Goal: Task Accomplishment & Management: Use online tool/utility

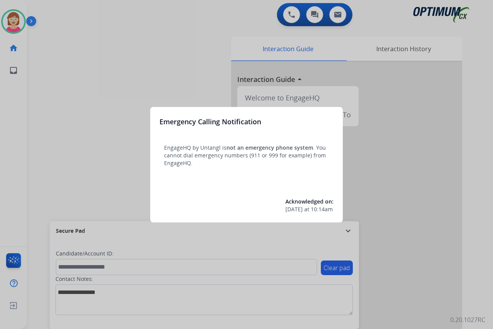
click at [92, 170] on div at bounding box center [246, 164] width 493 height 329
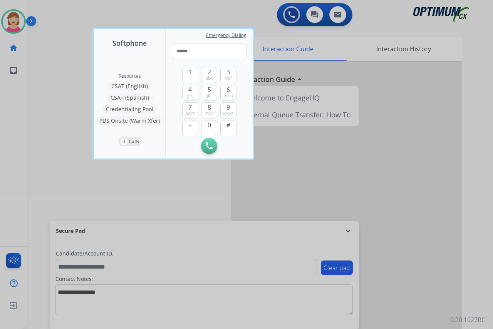
click at [73, 173] on div at bounding box center [246, 164] width 493 height 329
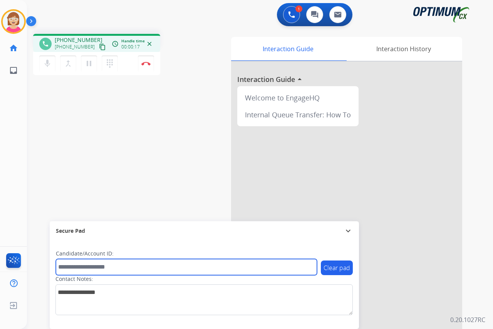
drag, startPoint x: 67, startPoint y: 267, endPoint x: 61, endPoint y: 264, distance: 6.7
click at [67, 267] on input "text" at bounding box center [186, 267] width 261 height 16
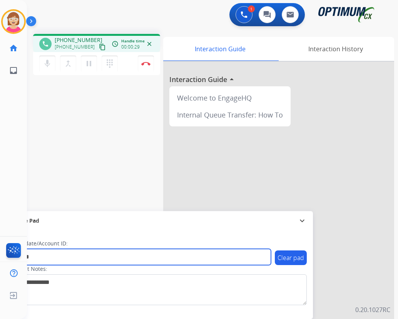
type input "*******"
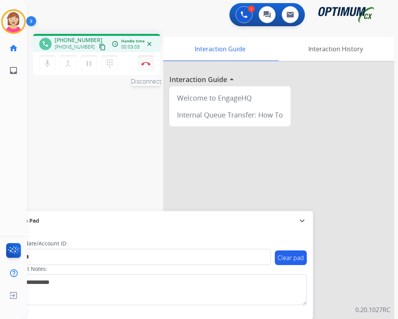
click at [145, 62] on img at bounding box center [145, 64] width 9 height 4
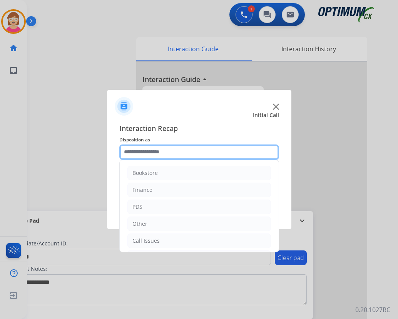
drag, startPoint x: 145, startPoint y: 62, endPoint x: 129, endPoint y: 151, distance: 90.1
click at [129, 151] on input "text" at bounding box center [199, 151] width 160 height 15
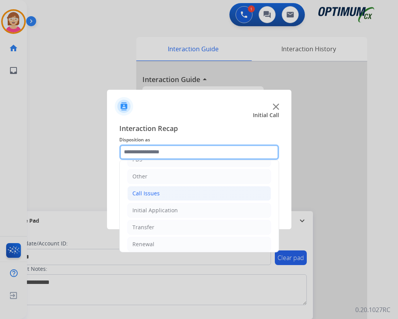
scroll to position [52, 0]
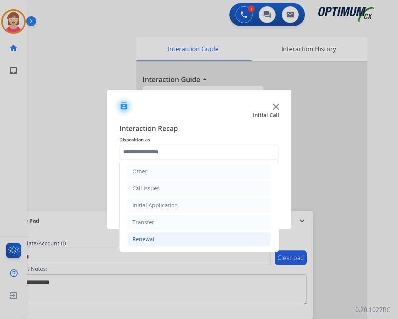
click at [146, 240] on div "Renewal" at bounding box center [143, 239] width 22 height 8
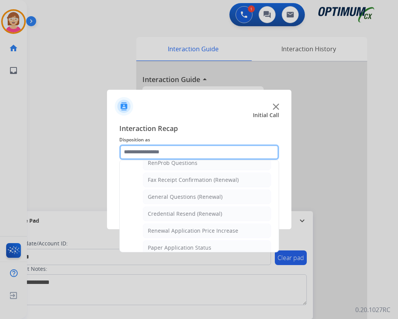
scroll to position [206, 0]
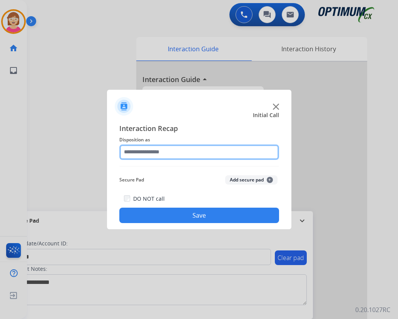
drag, startPoint x: 175, startPoint y: 194, endPoint x: 141, endPoint y: 149, distance: 56.6
click at [141, 149] on input "text" at bounding box center [199, 151] width 160 height 15
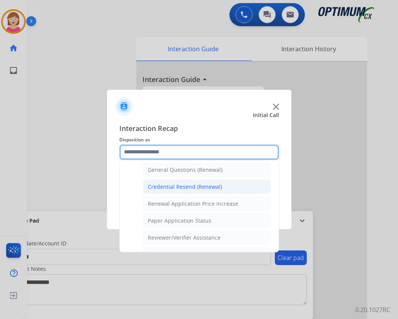
scroll to position [193, 0]
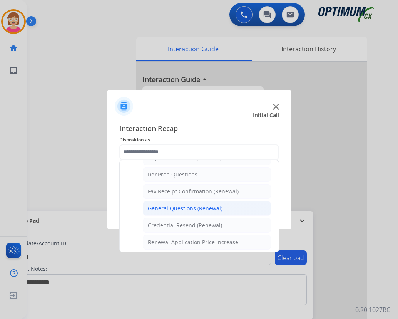
click at [194, 206] on div "General Questions (Renewal)" at bounding box center [185, 208] width 75 height 8
type input "**********"
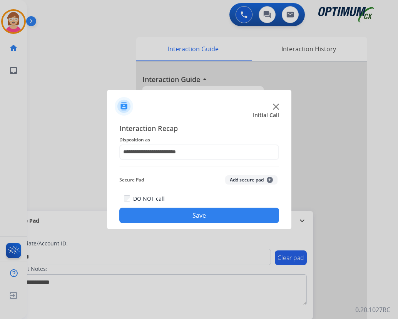
click at [269, 178] on span "+" at bounding box center [270, 180] width 6 height 6
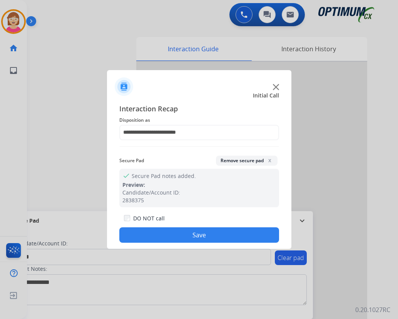
click at [164, 236] on button "Save" at bounding box center [199, 234] width 160 height 15
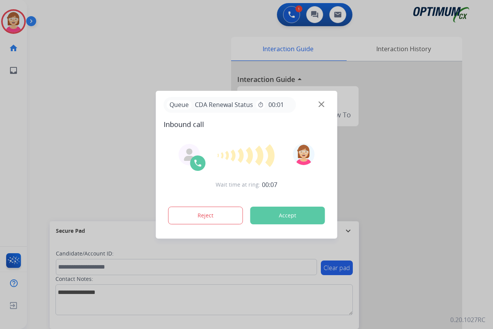
click at [17, 166] on div at bounding box center [246, 164] width 493 height 329
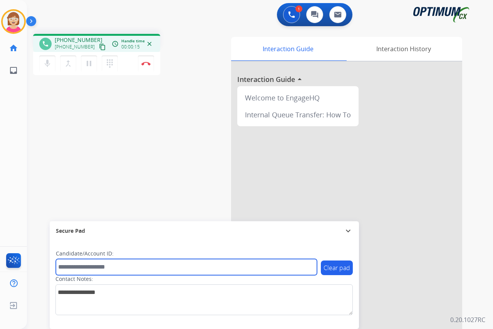
click at [75, 265] on input "text" at bounding box center [186, 267] width 261 height 16
click at [69, 267] on input "text" at bounding box center [186, 267] width 261 height 16
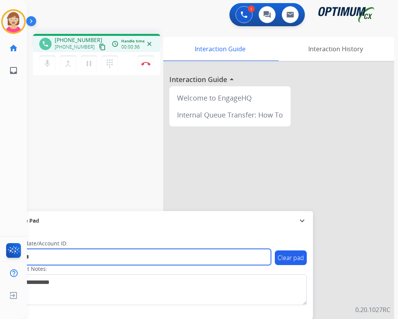
type input "*******"
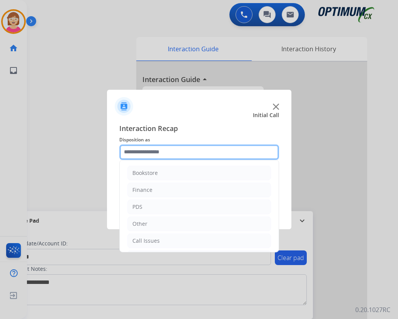
click at [138, 154] on input "text" at bounding box center [199, 151] width 160 height 15
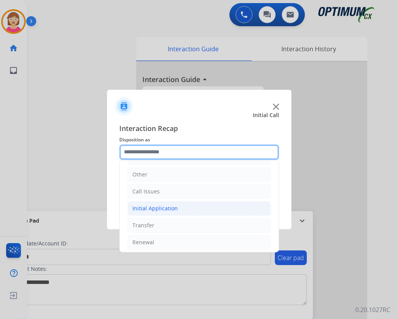
scroll to position [52, 0]
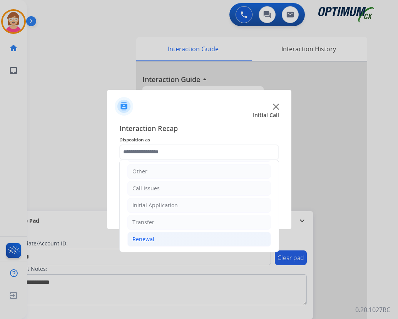
click at [148, 241] on div "Renewal" at bounding box center [143, 239] width 22 height 8
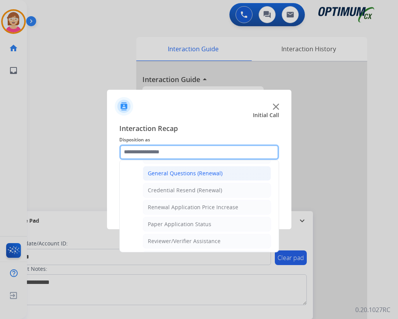
scroll to position [245, 0]
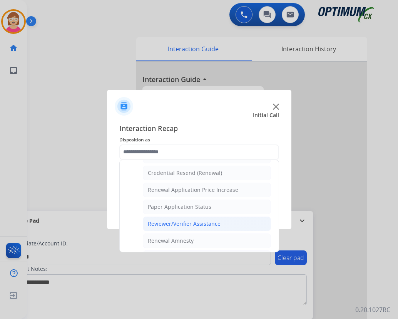
click at [169, 224] on div "Reviewer/Verifier Assistance" at bounding box center [184, 224] width 73 height 8
type input "**********"
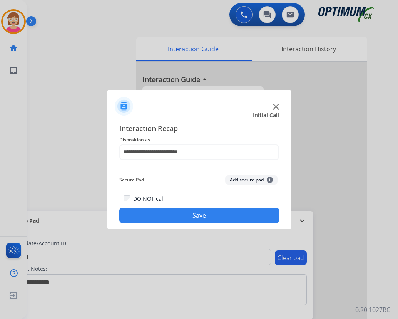
click at [268, 179] on span "+" at bounding box center [270, 180] width 6 height 6
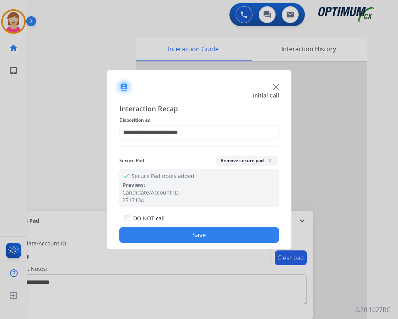
drag, startPoint x: 268, startPoint y: 179, endPoint x: 165, endPoint y: 234, distance: 116.8
click at [165, 234] on button "Save" at bounding box center [199, 234] width 160 height 15
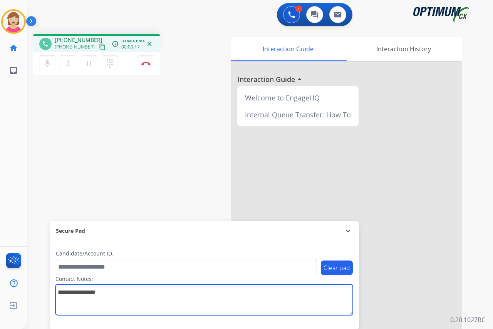
click at [67, 293] on textarea at bounding box center [203, 300] width 297 height 31
type textarea "****"
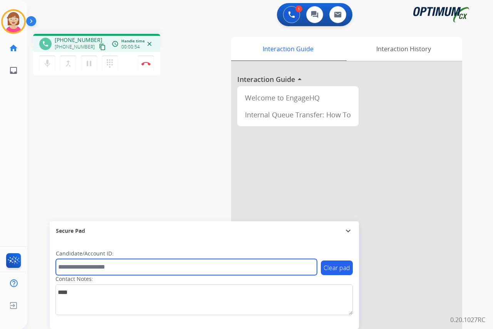
drag, startPoint x: 67, startPoint y: 270, endPoint x: 57, endPoint y: 265, distance: 11.2
click at [67, 270] on input "text" at bounding box center [186, 267] width 261 height 16
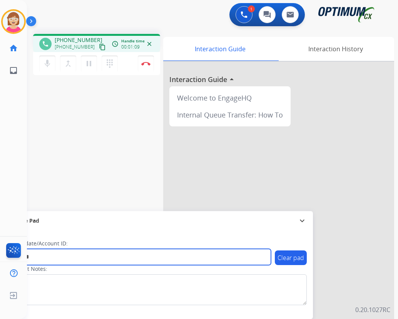
type input "*******"
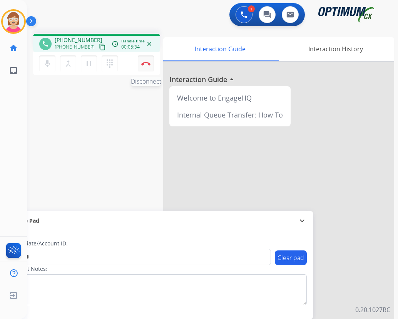
click at [146, 62] on img at bounding box center [145, 64] width 9 height 4
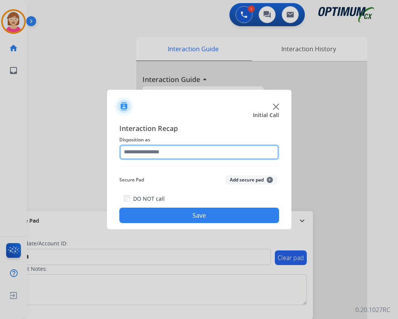
click at [134, 151] on input "text" at bounding box center [199, 151] width 160 height 15
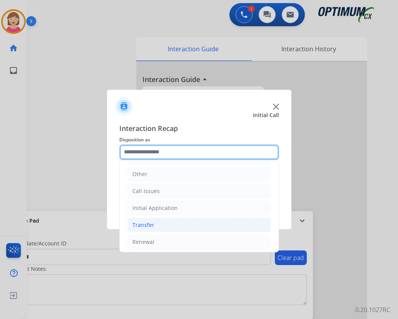
scroll to position [52, 0]
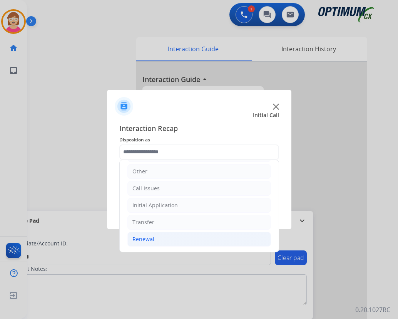
click at [148, 240] on div "Renewal" at bounding box center [143, 239] width 22 height 8
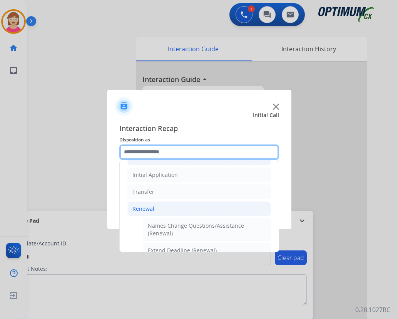
scroll to position [206, 0]
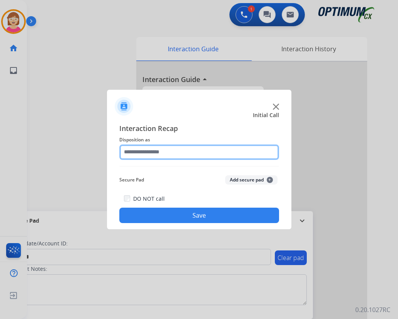
click at [146, 151] on input "text" at bounding box center [199, 151] width 160 height 15
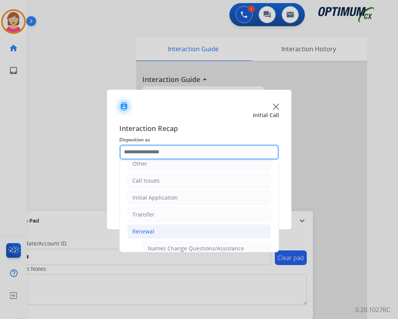
scroll to position [231, 0]
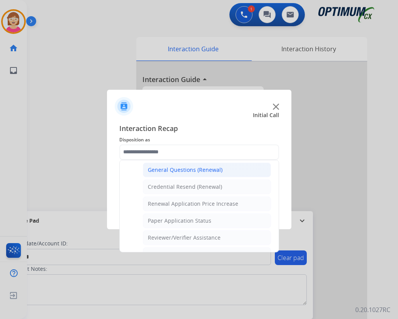
click at [174, 170] on div "General Questions (Renewal)" at bounding box center [185, 170] width 75 height 8
type input "**********"
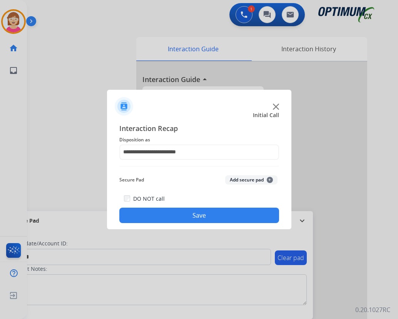
click at [270, 179] on span "+" at bounding box center [270, 180] width 6 height 6
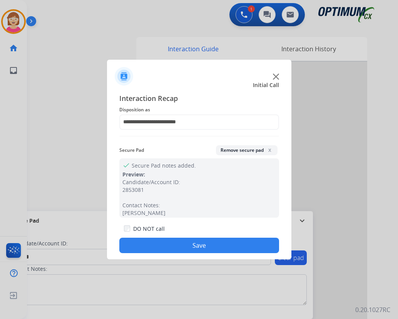
click at [145, 244] on button "Save" at bounding box center [199, 245] width 160 height 15
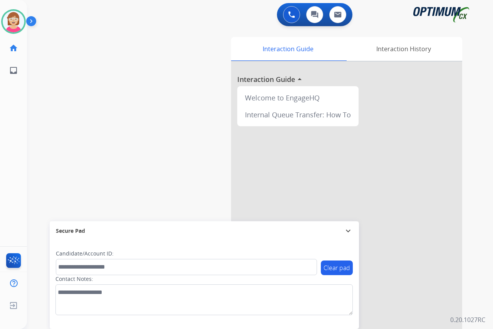
click at [17, 181] on div "[PERSON_NAME] Available Edit Avatar Agent: [PERSON_NAME] Profile: OCX Training …" at bounding box center [13, 164] width 27 height 329
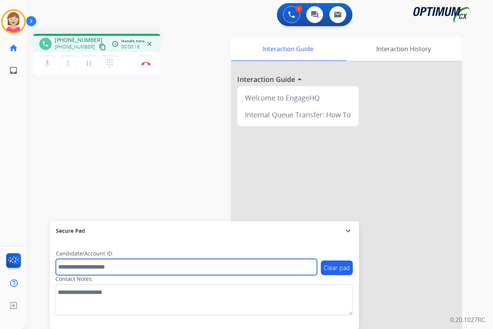
click at [65, 268] on input "text" at bounding box center [186, 267] width 261 height 16
type input "*********"
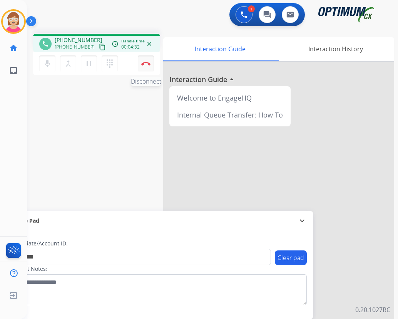
click at [146, 63] on img at bounding box center [145, 64] width 9 height 4
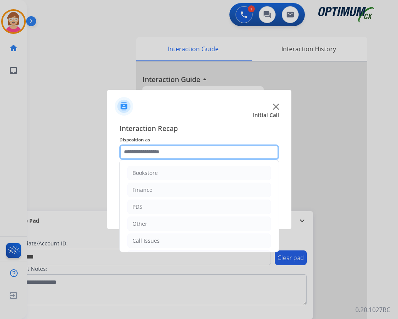
click at [137, 151] on input "text" at bounding box center [199, 151] width 160 height 15
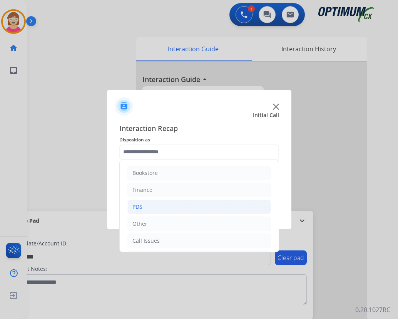
click at [148, 206] on li "PDS" at bounding box center [199, 206] width 144 height 15
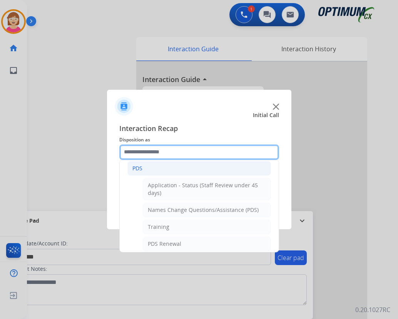
scroll to position [116, 0]
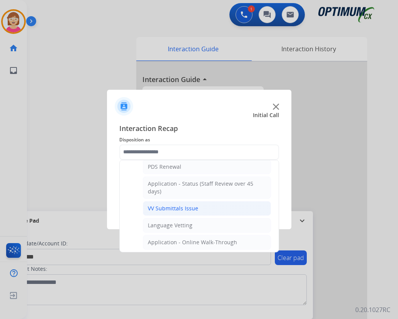
click at [176, 207] on div "VV Submittals Issue" at bounding box center [173, 208] width 50 height 8
type input "**********"
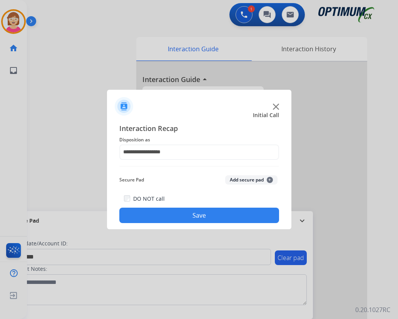
click at [269, 179] on span "+" at bounding box center [270, 180] width 6 height 6
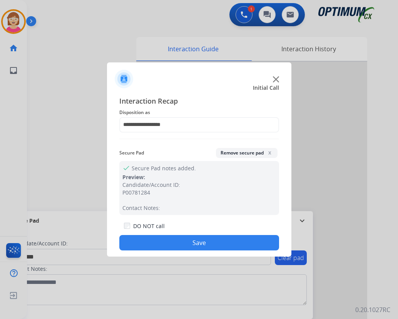
click at [173, 241] on button "Save" at bounding box center [199, 242] width 160 height 15
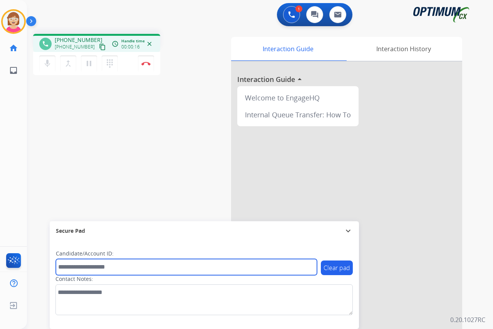
click at [66, 265] on input "text" at bounding box center [186, 267] width 261 height 16
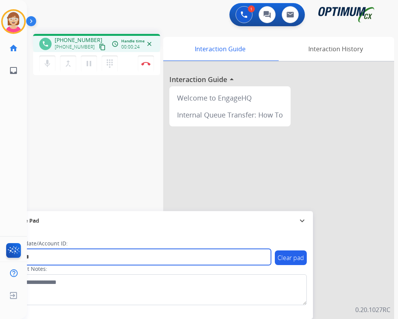
type input "*******"
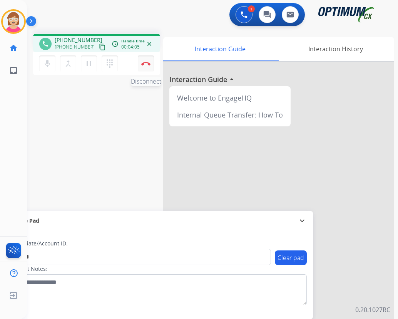
click at [146, 63] on img at bounding box center [145, 64] width 9 height 4
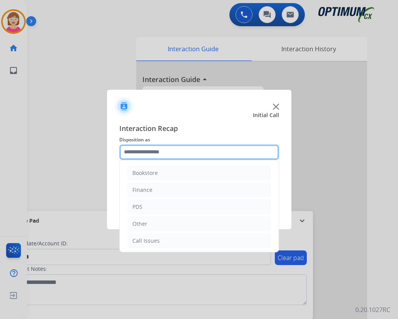
click at [131, 152] on input "text" at bounding box center [199, 151] width 160 height 15
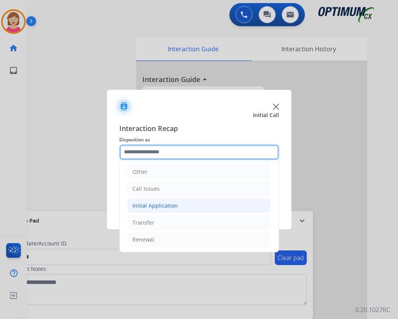
scroll to position [52, 0]
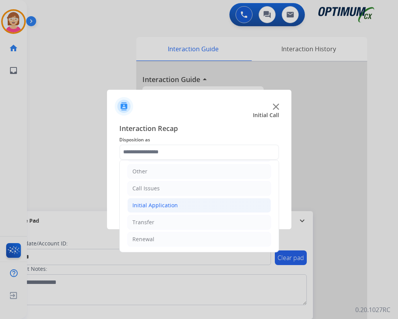
click at [152, 203] on div "Initial Application" at bounding box center [154, 205] width 45 height 8
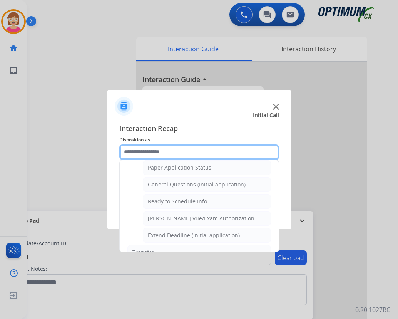
scroll to position [437, 0]
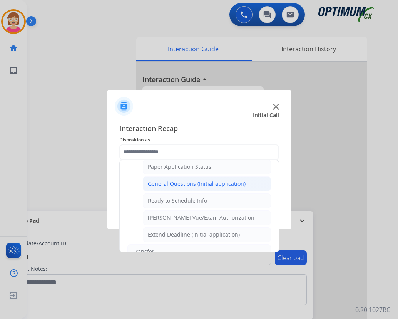
click at [180, 180] on div "General Questions (Initial application)" at bounding box center [197, 184] width 98 height 8
type input "**********"
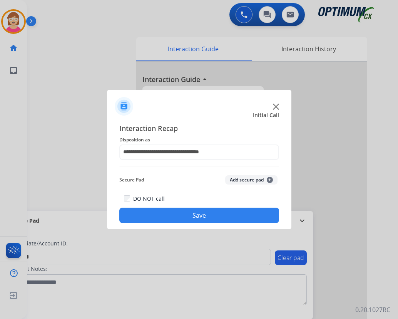
click at [270, 181] on span "+" at bounding box center [270, 180] width 6 height 6
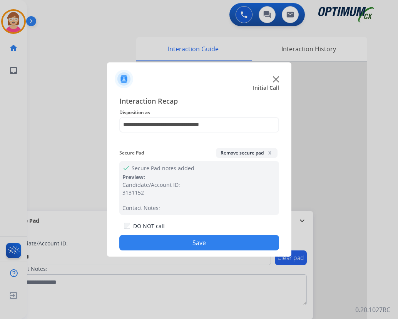
click at [173, 239] on button "Save" at bounding box center [199, 242] width 160 height 15
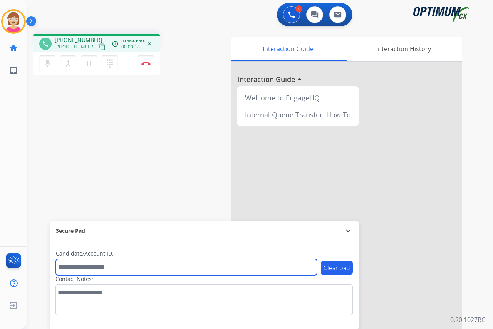
click at [74, 268] on input "text" at bounding box center [186, 267] width 261 height 16
type input "*******"
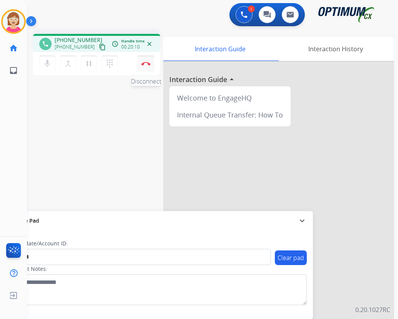
click at [146, 62] on img at bounding box center [145, 64] width 9 height 4
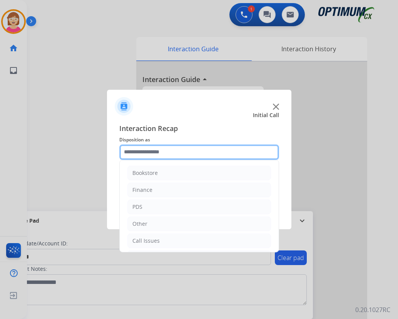
click at [141, 153] on input "text" at bounding box center [199, 151] width 160 height 15
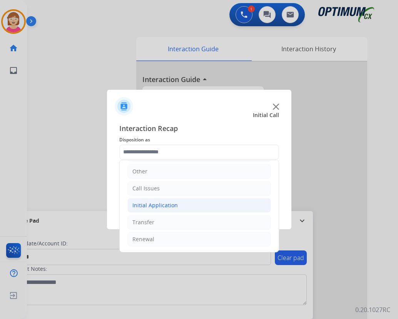
click at [159, 206] on div "Initial Application" at bounding box center [154, 205] width 45 height 8
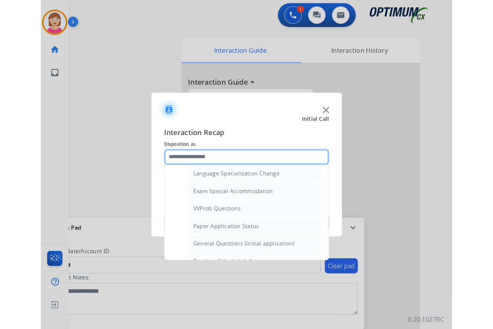
scroll to position [399, 0]
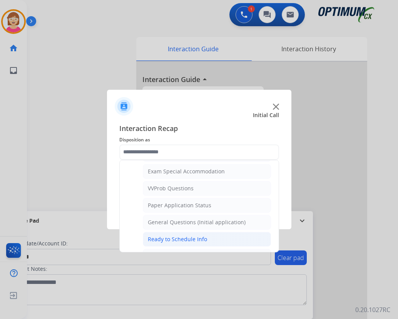
click at [168, 239] on div "Ready to Schedule Info" at bounding box center [177, 239] width 59 height 8
type input "**********"
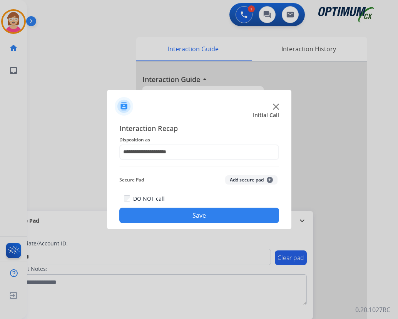
click at [270, 178] on span "+" at bounding box center [270, 180] width 6 height 6
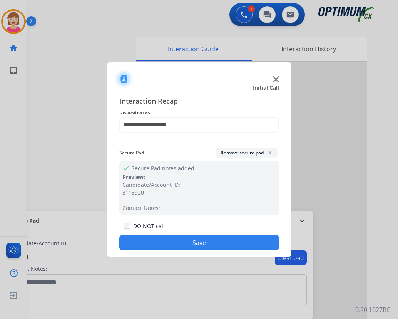
click at [161, 240] on button "Save" at bounding box center [199, 242] width 160 height 15
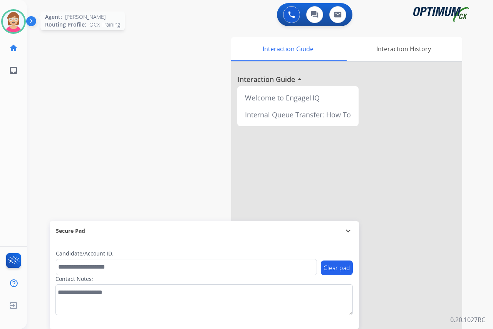
click at [10, 21] on img at bounding box center [14, 22] width 22 height 22
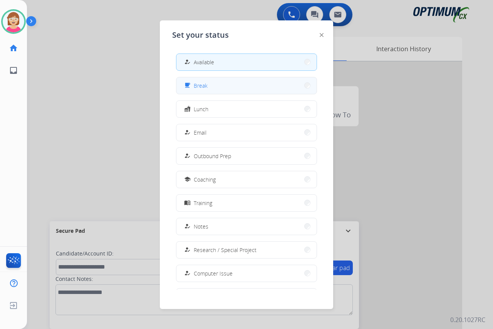
click at [215, 87] on button "free_breakfast Break" at bounding box center [246, 85] width 140 height 17
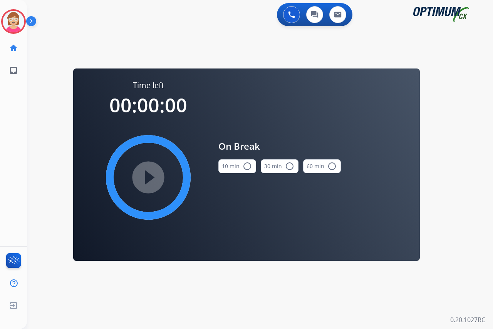
click at [247, 164] on mat-icon "radio_button_unchecked" at bounding box center [247, 166] width 9 height 9
click at [148, 177] on mat-icon "play_circle_filled" at bounding box center [148, 177] width 9 height 9
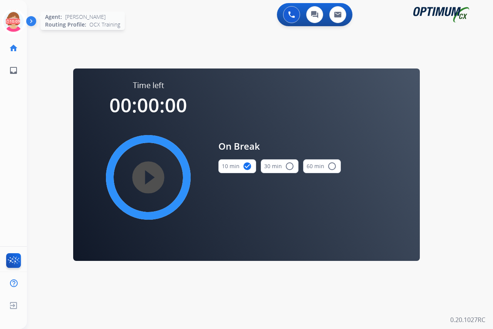
click at [16, 15] on icon at bounding box center [13, 21] width 25 height 25
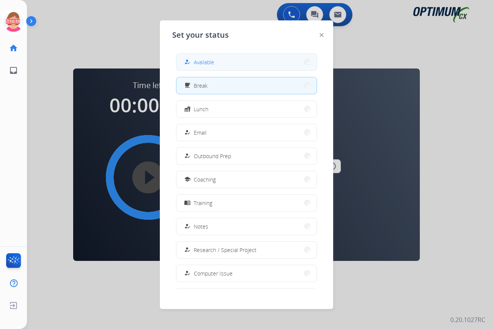
click at [216, 64] on button "how_to_reg Available" at bounding box center [246, 62] width 140 height 17
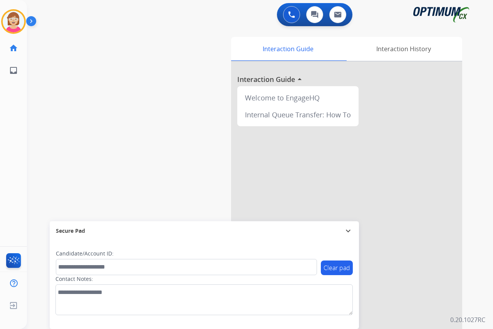
click at [12, 166] on div "[PERSON_NAME] Available Edit Avatar Agent: [PERSON_NAME] Profile: OCX Training …" at bounding box center [13, 164] width 27 height 329
click at [20, 134] on div "[PERSON_NAME] Available Edit Avatar Agent: [PERSON_NAME] Profile: OCX Training …" at bounding box center [13, 164] width 27 height 329
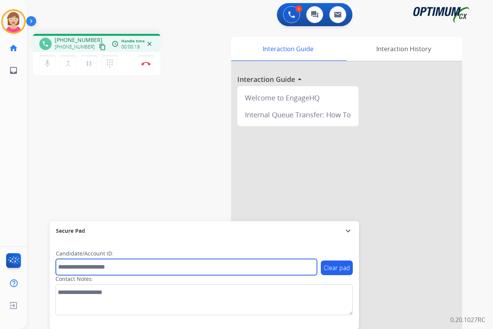
click at [65, 270] on input "text" at bounding box center [186, 267] width 261 height 16
type input "*******"
drag, startPoint x: 92, startPoint y: 267, endPoint x: 54, endPoint y: 268, distance: 38.1
click at [54, 268] on div "Clear pad Candidate/Account ID: ******* Contact Notes:" at bounding box center [204, 285] width 309 height 89
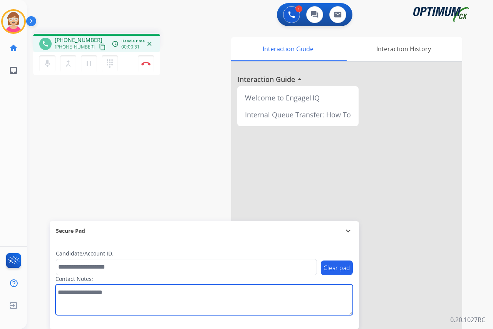
click at [63, 297] on textarea at bounding box center [203, 300] width 297 height 31
type textarea "****"
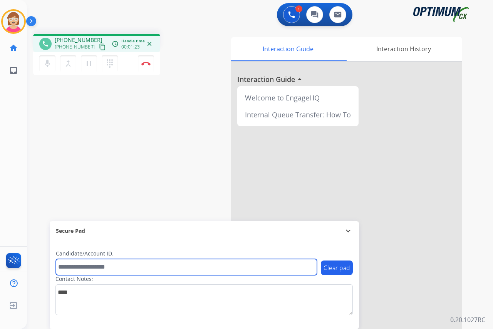
click at [71, 265] on input "text" at bounding box center [186, 267] width 261 height 16
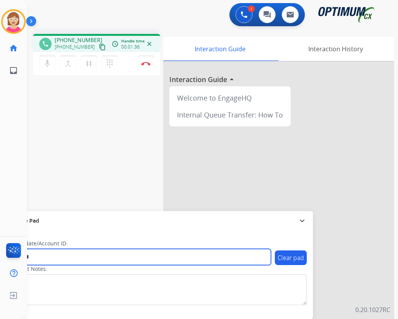
type input "*******"
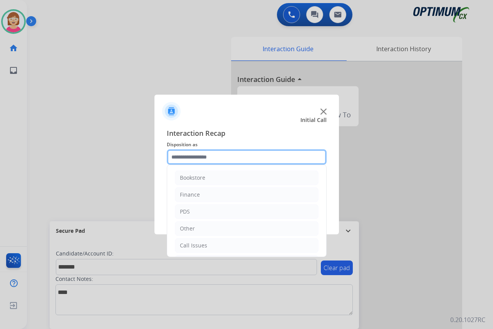
click at [184, 156] on input "text" at bounding box center [247, 156] width 160 height 15
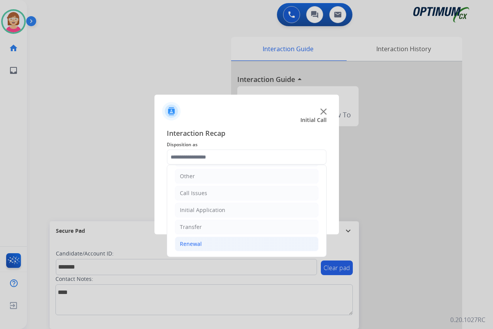
click at [196, 243] on div "Renewal" at bounding box center [191, 244] width 22 height 8
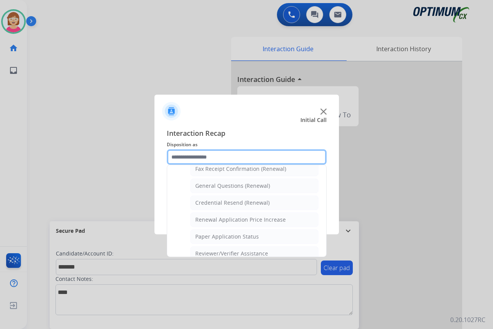
scroll to position [206, 0]
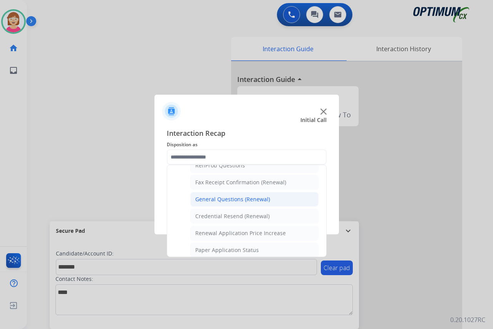
click at [217, 199] on div "General Questions (Renewal)" at bounding box center [232, 200] width 75 height 8
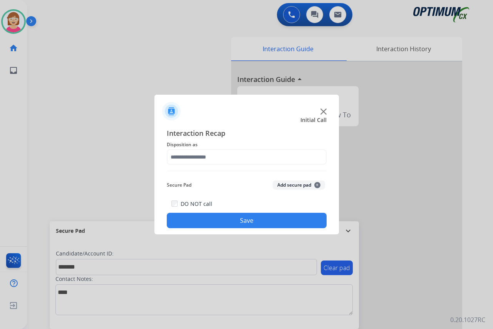
type input "**********"
click at [317, 183] on span "+" at bounding box center [317, 185] width 6 height 6
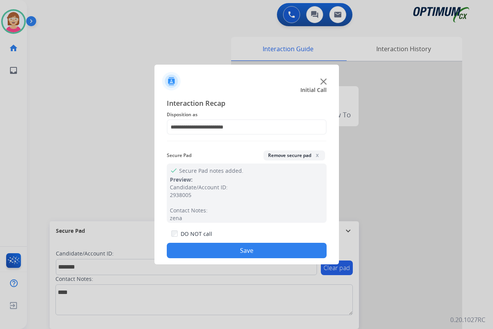
click at [194, 249] on button "Save" at bounding box center [247, 250] width 160 height 15
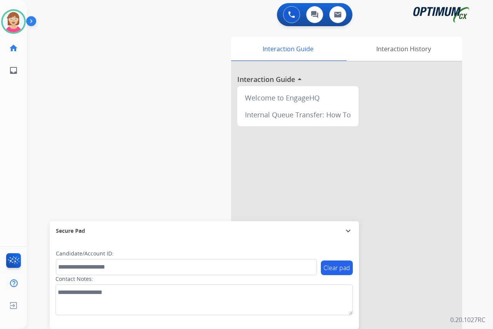
drag, startPoint x: 122, startPoint y: 152, endPoint x: 42, endPoint y: 151, distance: 80.5
click at [119, 151] on div "swap_horiz Break voice bridge close_fullscreen Connect 3-Way Call merge_type Se…" at bounding box center [251, 188] width 448 height 321
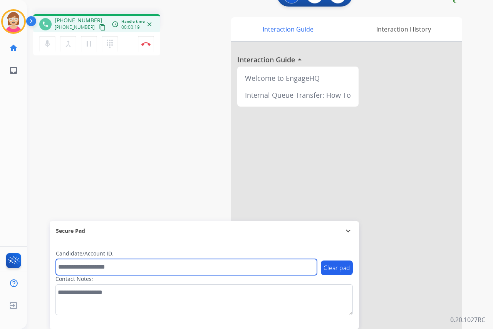
paste input "**********"
type input "**********"
drag, startPoint x: 136, startPoint y: 269, endPoint x: 52, endPoint y: 270, distance: 84.0
click at [52, 270] on div "**********" at bounding box center [204, 285] width 309 height 89
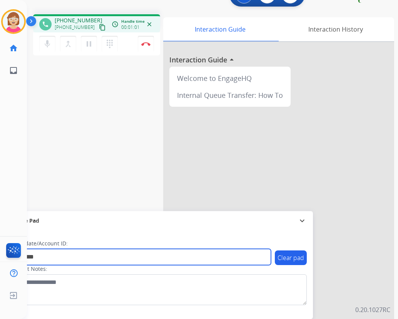
type input "*********"
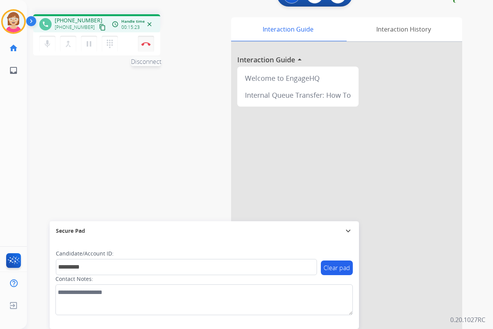
click at [145, 41] on button "Disconnect" at bounding box center [146, 44] width 16 height 16
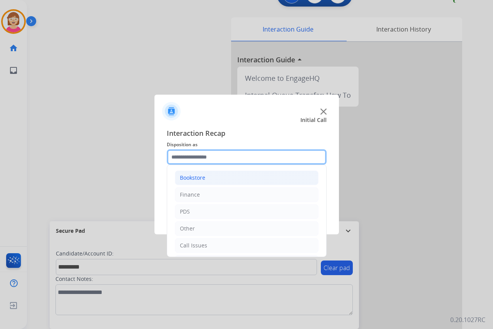
drag, startPoint x: 181, startPoint y: 157, endPoint x: 191, endPoint y: 182, distance: 26.6
click at [181, 158] on input "text" at bounding box center [247, 156] width 160 height 15
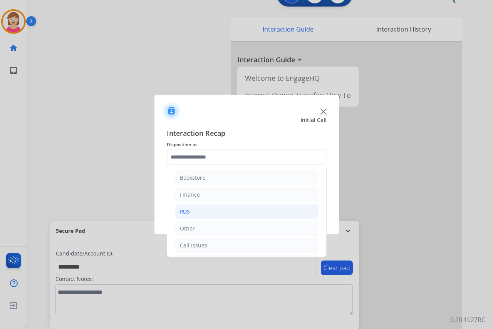
click at [196, 213] on li "PDS" at bounding box center [247, 211] width 144 height 15
drag, startPoint x: 196, startPoint y: 213, endPoint x: 185, endPoint y: 212, distance: 10.8
click at [185, 212] on div "PDS" at bounding box center [185, 212] width 10 height 8
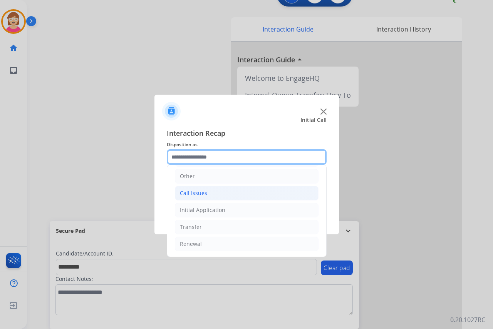
scroll to position [14, 0]
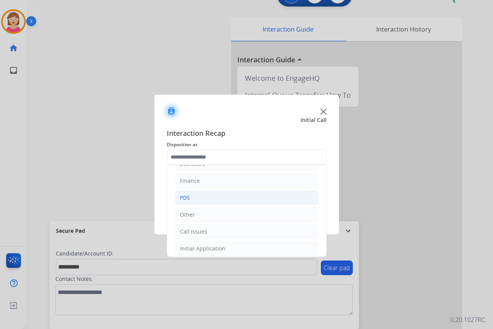
click at [188, 193] on li "PDS" at bounding box center [247, 198] width 144 height 15
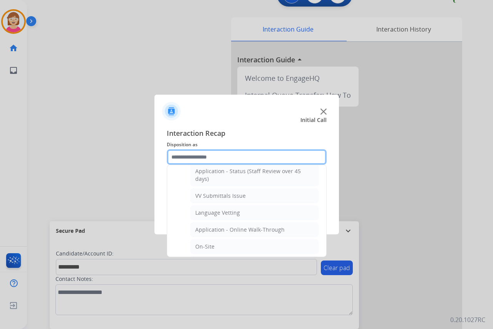
scroll to position [245, 0]
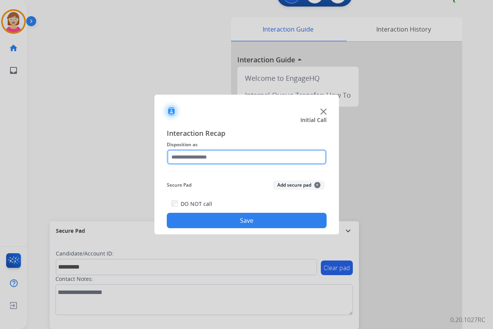
drag, startPoint x: 212, startPoint y: 186, endPoint x: 187, endPoint y: 156, distance: 38.8
click at [187, 156] on input "text" at bounding box center [247, 156] width 160 height 15
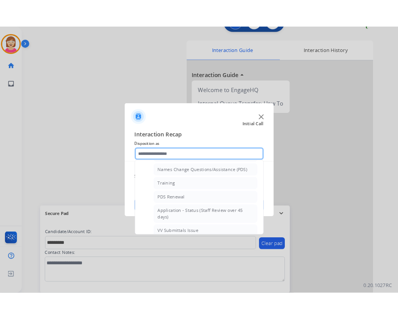
scroll to position [231, 0]
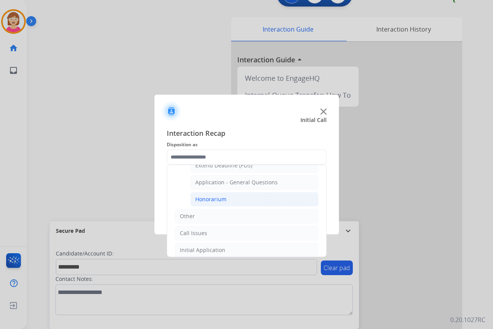
click at [213, 199] on div "Honorarium" at bounding box center [210, 200] width 31 height 8
type input "**********"
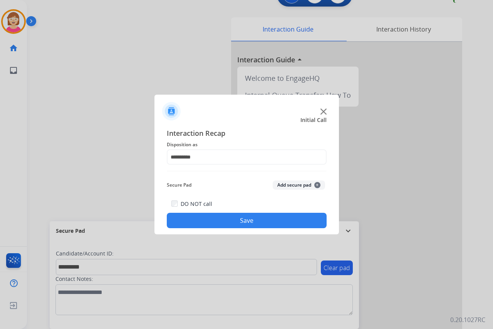
click at [318, 186] on span "+" at bounding box center [317, 185] width 6 height 6
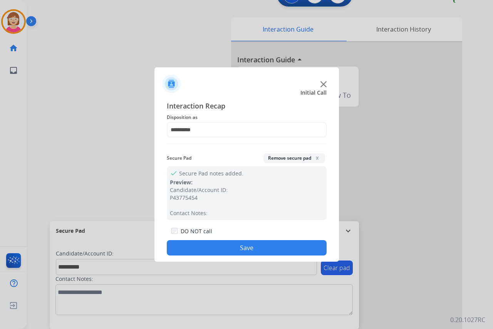
click at [185, 246] on button "Save" at bounding box center [247, 247] width 160 height 15
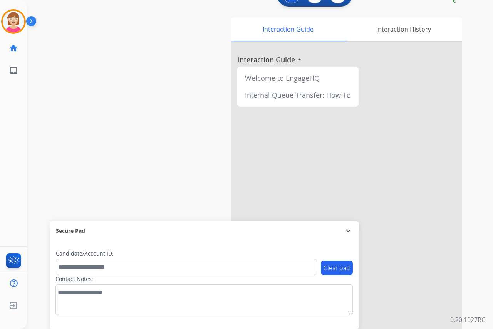
drag, startPoint x: 183, startPoint y: 245, endPoint x: 101, endPoint y: 158, distance: 120.4
click at [101, 158] on div "swap_horiz Break voice bridge close_fullscreen Connect 3-Way Call merge_type Se…" at bounding box center [251, 168] width 448 height 321
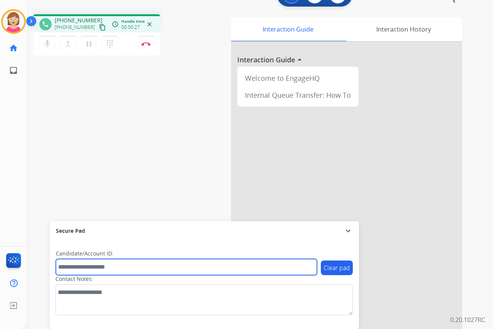
drag, startPoint x: 71, startPoint y: 266, endPoint x: 60, endPoint y: 269, distance: 10.8
click at [60, 269] on input "text" at bounding box center [186, 267] width 261 height 16
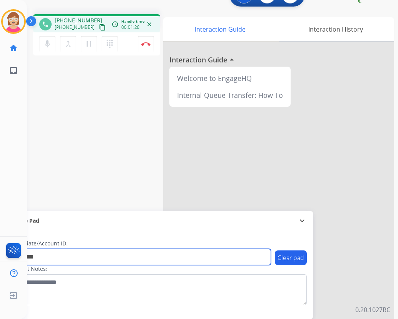
type input "*********"
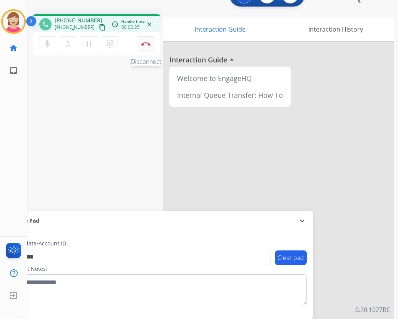
click at [146, 43] on img at bounding box center [145, 44] width 9 height 4
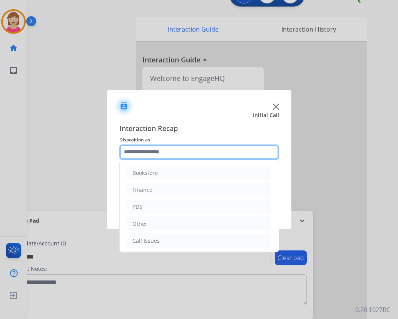
click at [135, 151] on input "text" at bounding box center [199, 151] width 160 height 15
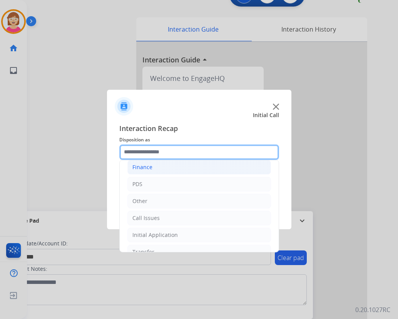
scroll to position [14, 0]
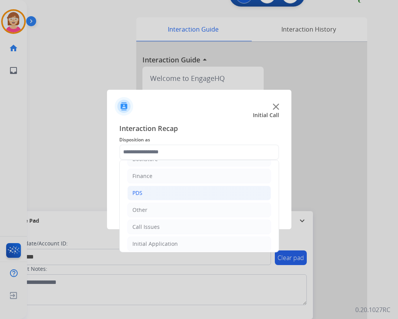
click at [142, 192] on div "PDS" at bounding box center [137, 193] width 10 height 8
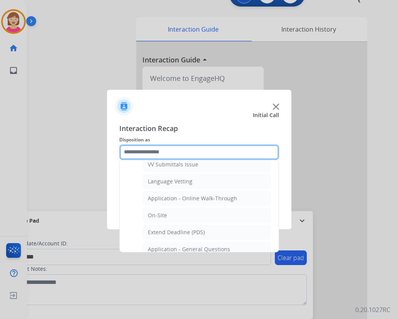
scroll to position [206, 0]
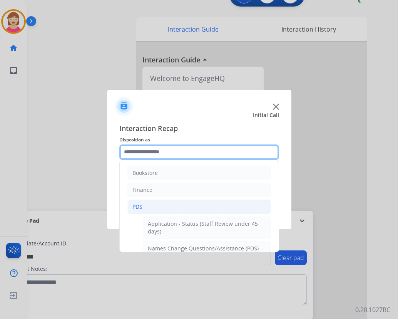
drag, startPoint x: 159, startPoint y: 221, endPoint x: 139, endPoint y: 151, distance: 73.4
click at [139, 151] on input "text" at bounding box center [199, 151] width 160 height 15
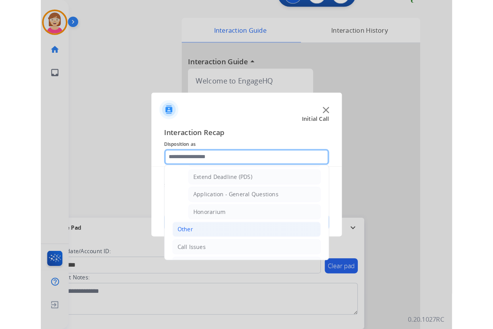
scroll to position [231, 0]
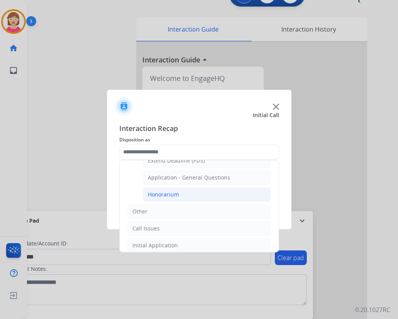
click at [164, 194] on div "Honorarium" at bounding box center [163, 195] width 31 height 8
type input "**********"
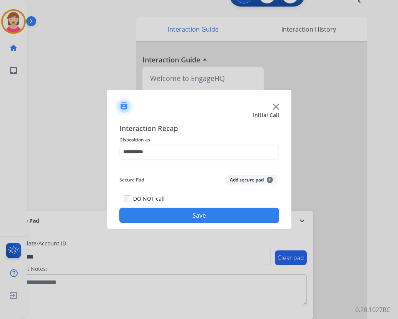
click at [268, 179] on span "+" at bounding box center [270, 180] width 6 height 6
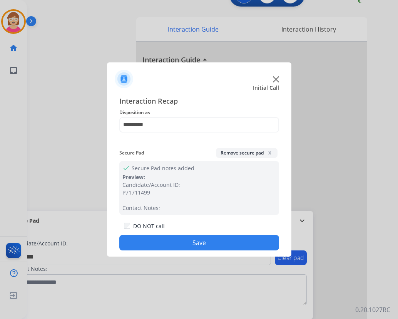
drag, startPoint x: 156, startPoint y: 241, endPoint x: 159, endPoint y: 238, distance: 4.1
click at [156, 240] on button "Save" at bounding box center [199, 242] width 160 height 15
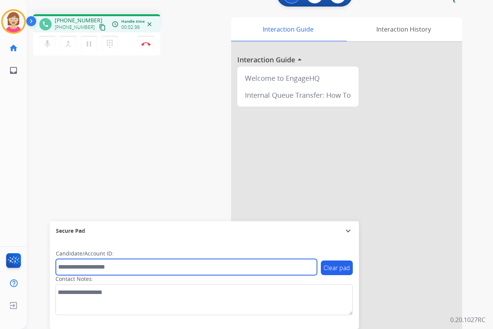
click at [66, 268] on input "text" at bounding box center [186, 267] width 261 height 16
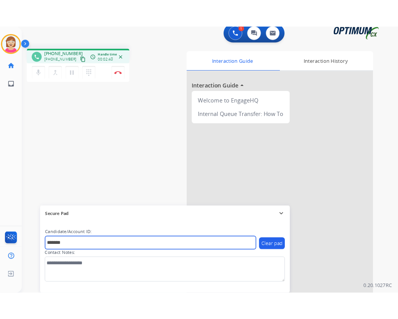
scroll to position [0, 0]
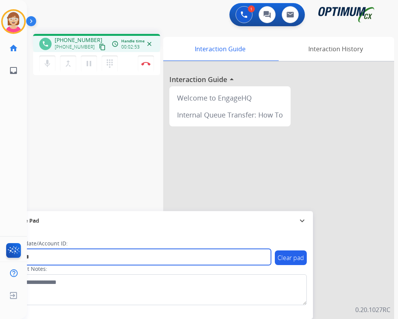
type input "*******"
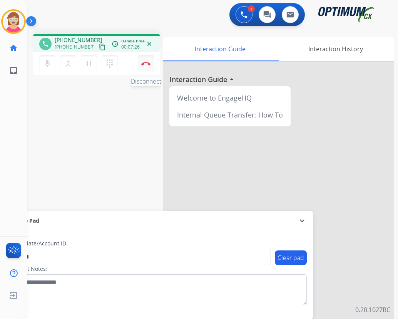
click at [145, 63] on img at bounding box center [145, 64] width 9 height 4
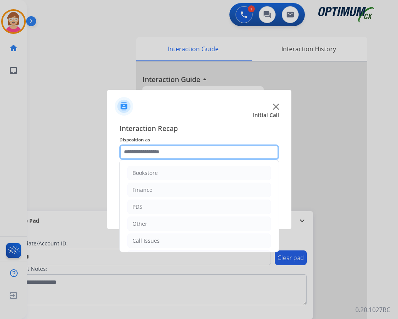
click at [132, 152] on input "text" at bounding box center [199, 151] width 160 height 15
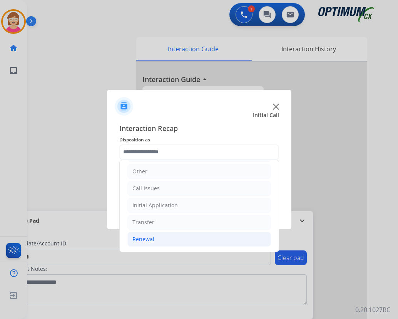
click at [147, 241] on div "Renewal" at bounding box center [143, 239] width 22 height 8
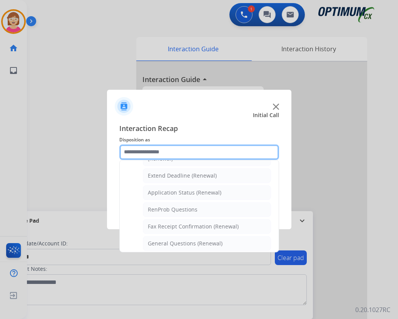
scroll to position [168, 0]
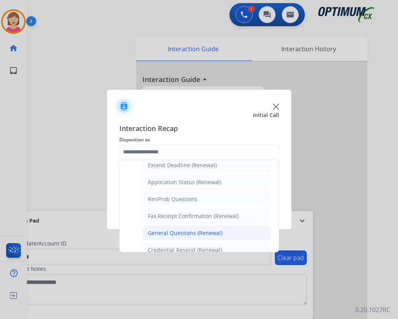
click at [172, 232] on div "General Questions (Renewal)" at bounding box center [185, 233] width 75 height 8
type input "**********"
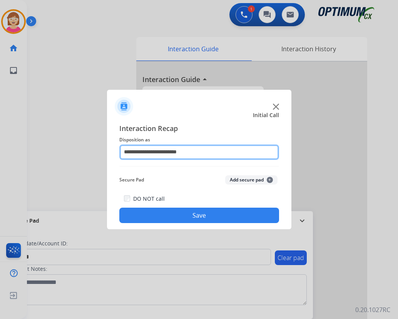
drag, startPoint x: 172, startPoint y: 232, endPoint x: 138, endPoint y: 151, distance: 87.7
click at [138, 151] on input "**********" at bounding box center [199, 151] width 160 height 15
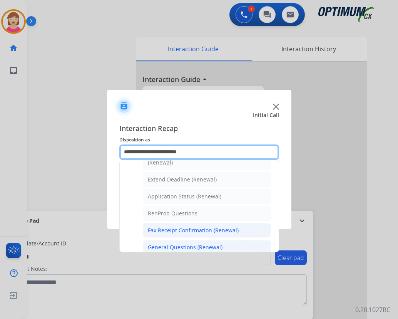
scroll to position [154, 0]
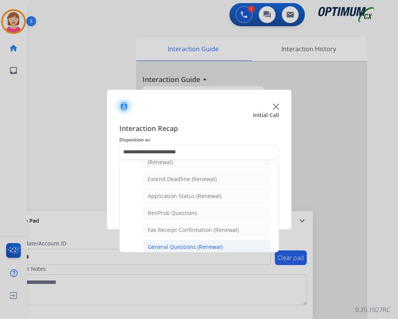
click at [167, 245] on div "General Questions (Renewal)" at bounding box center [185, 247] width 75 height 8
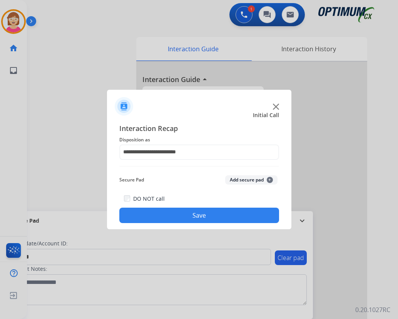
click at [271, 177] on button "Add secure pad +" at bounding box center [251, 179] width 52 height 9
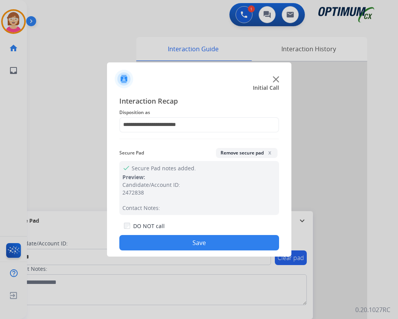
click at [149, 240] on button "Save" at bounding box center [199, 242] width 160 height 15
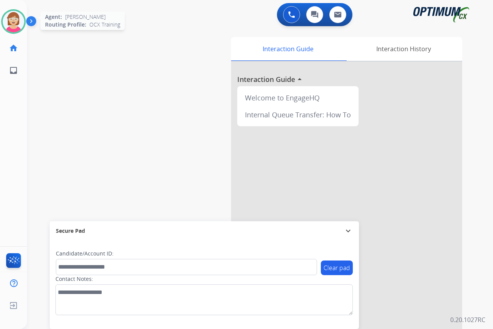
click at [13, 18] on img at bounding box center [14, 22] width 22 height 22
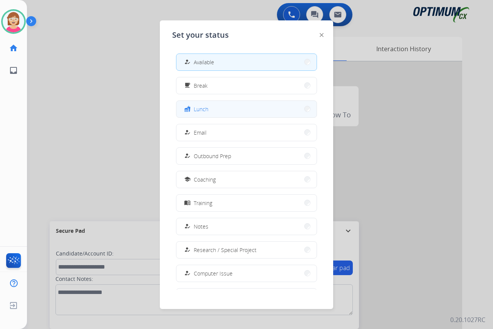
click at [221, 107] on button "fastfood Lunch" at bounding box center [246, 109] width 140 height 17
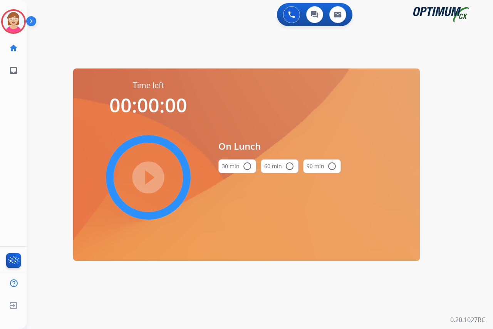
click at [245, 165] on mat-icon "radio_button_unchecked" at bounding box center [247, 166] width 9 height 9
click at [148, 175] on mat-icon "play_circle_filled" at bounding box center [148, 177] width 9 height 9
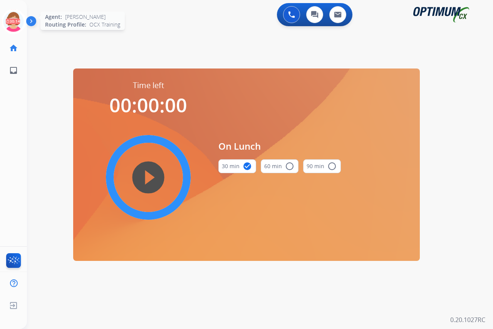
click at [13, 17] on icon at bounding box center [13, 21] width 25 height 25
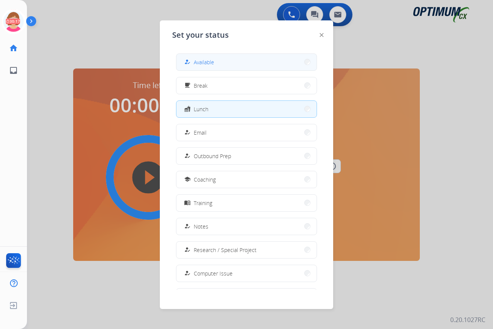
drag, startPoint x: 195, startPoint y: 63, endPoint x: 191, endPoint y: 59, distance: 5.5
click at [191, 59] on mat-icon "how_to_reg" at bounding box center [187, 62] width 7 height 7
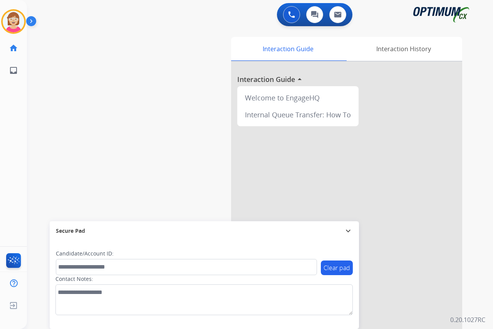
click at [15, 144] on div "[PERSON_NAME] Available Edit Avatar Agent: [PERSON_NAME] Profile: OCX Training …" at bounding box center [13, 164] width 27 height 329
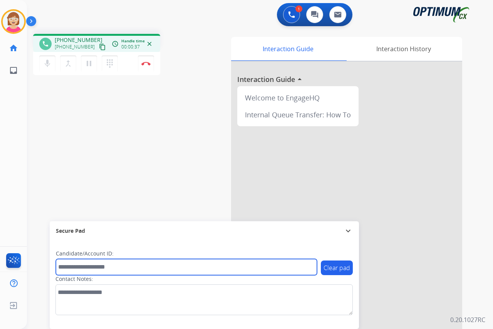
drag, startPoint x: 72, startPoint y: 268, endPoint x: 63, endPoint y: 268, distance: 9.7
drag, startPoint x: 63, startPoint y: 268, endPoint x: 59, endPoint y: 266, distance: 4.3
click at [59, 266] on input "text" at bounding box center [186, 267] width 261 height 16
drag, startPoint x: 59, startPoint y: 266, endPoint x: 163, endPoint y: 266, distance: 104.0
click at [163, 266] on input "text" at bounding box center [186, 267] width 261 height 16
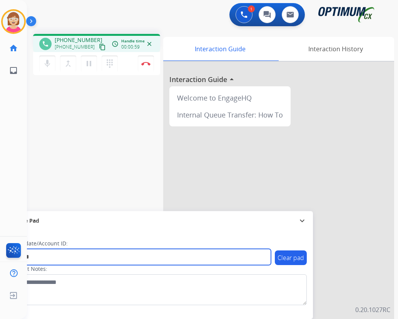
type input "*******"
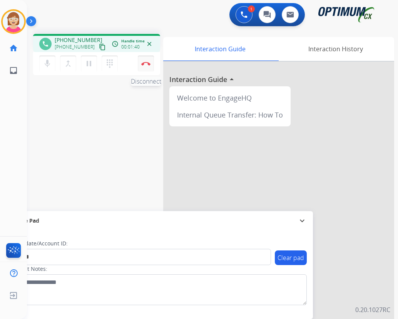
click at [146, 63] on img at bounding box center [145, 64] width 9 height 4
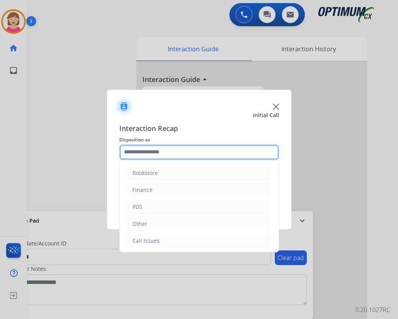
drag, startPoint x: 146, startPoint y: 63, endPoint x: 132, endPoint y: 152, distance: 90.0
click at [132, 152] on input "text" at bounding box center [199, 151] width 160 height 15
drag, startPoint x: 150, startPoint y: 240, endPoint x: 134, endPoint y: 152, distance: 90.0
click at [134, 152] on input "text" at bounding box center [199, 151] width 160 height 15
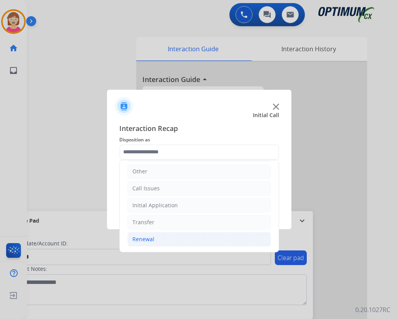
click at [148, 240] on div "Renewal" at bounding box center [143, 239] width 22 height 8
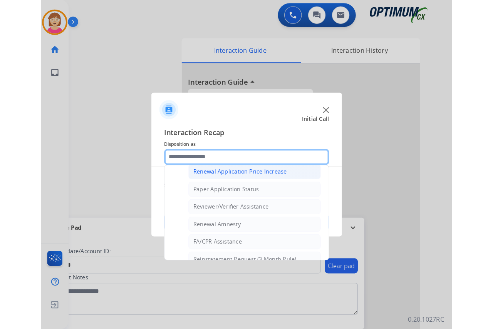
scroll to position [283, 0]
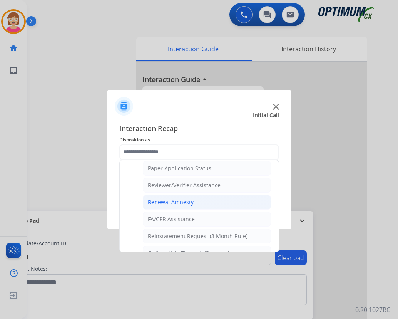
click at [174, 203] on div "Renewal Amnesty" at bounding box center [171, 202] width 46 height 8
type input "**********"
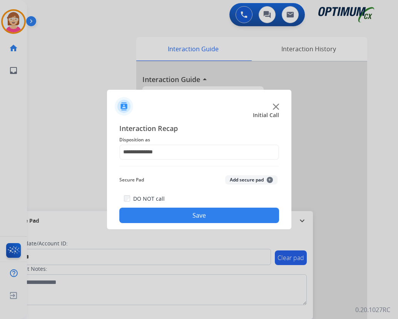
click at [270, 180] on span "+" at bounding box center [270, 180] width 6 height 6
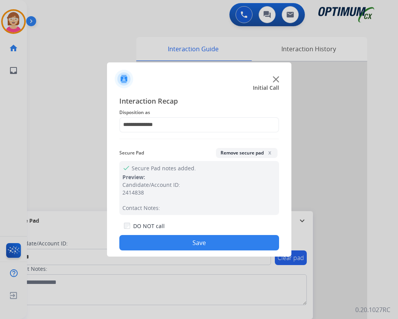
click at [161, 245] on button "Save" at bounding box center [199, 242] width 160 height 15
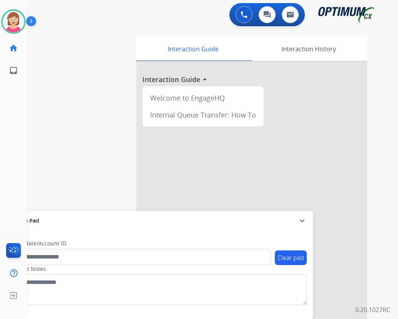
click at [94, 137] on div "swap_horiz Break voice bridge close_fullscreen Connect 3-Way Call merge_type Se…" at bounding box center [203, 188] width 353 height 321
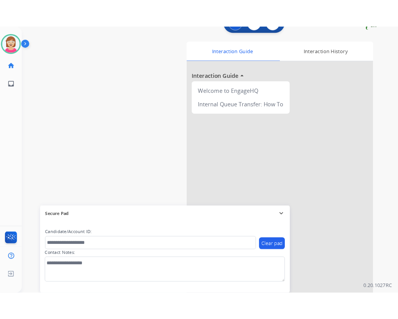
scroll to position [20, 0]
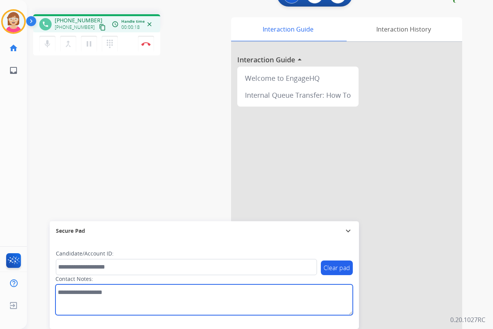
click at [64, 294] on textarea at bounding box center [203, 300] width 297 height 31
drag, startPoint x: 66, startPoint y: 295, endPoint x: 60, endPoint y: 294, distance: 5.8
click at [60, 294] on textarea at bounding box center [203, 300] width 297 height 31
type textarea "******"
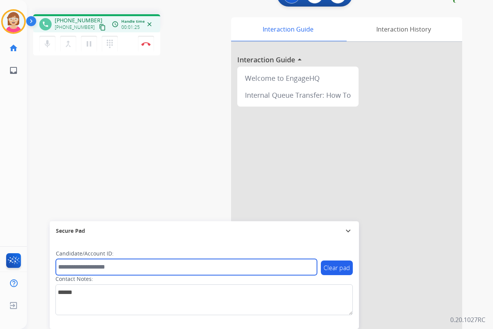
click at [69, 266] on input "text" at bounding box center [186, 267] width 261 height 16
type input "*******"
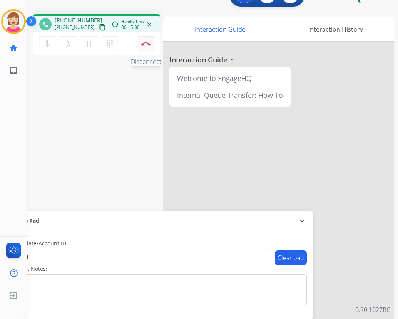
click at [146, 42] on img at bounding box center [145, 44] width 9 height 4
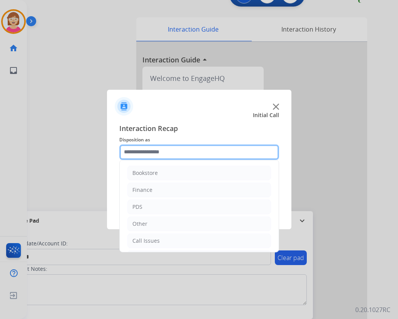
click at [131, 151] on input "text" at bounding box center [199, 151] width 160 height 15
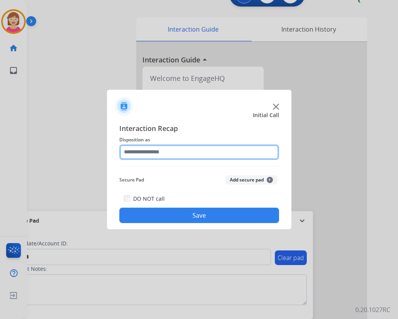
drag, startPoint x: 143, startPoint y: 240, endPoint x: 127, endPoint y: 152, distance: 89.3
click at [127, 152] on input "text" at bounding box center [199, 151] width 160 height 15
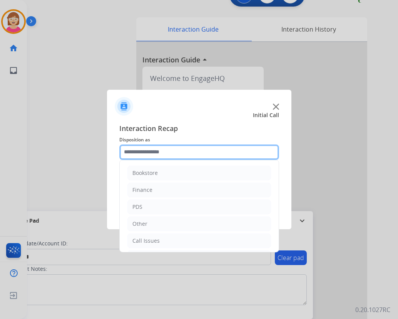
drag, startPoint x: 155, startPoint y: 240, endPoint x: 132, endPoint y: 151, distance: 92.0
click at [132, 151] on input "text" at bounding box center [199, 151] width 160 height 15
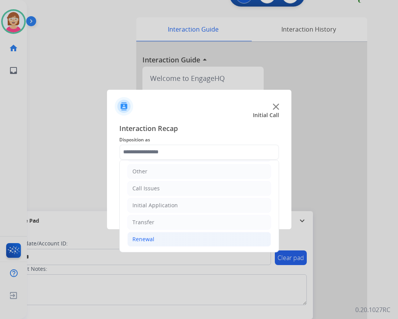
click at [148, 239] on div "Renewal" at bounding box center [143, 239] width 22 height 8
drag, startPoint x: 148, startPoint y: 239, endPoint x: 85, endPoint y: 184, distance: 83.8
click at [85, 184] on div at bounding box center [199, 159] width 398 height 319
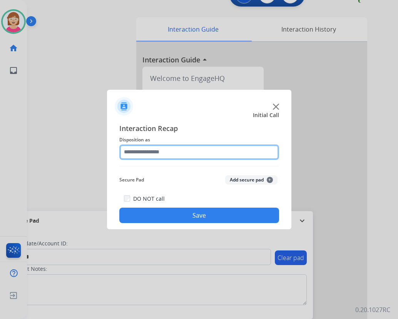
click at [138, 153] on input "text" at bounding box center [199, 151] width 160 height 15
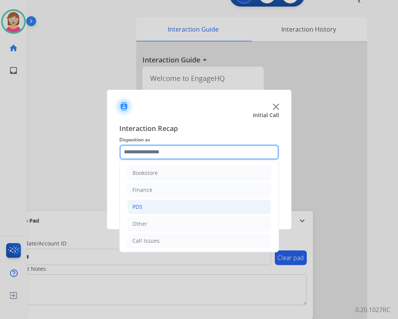
scroll to position [193, 0]
drag, startPoint x: 177, startPoint y: 225, endPoint x: 135, endPoint y: 149, distance: 86.2
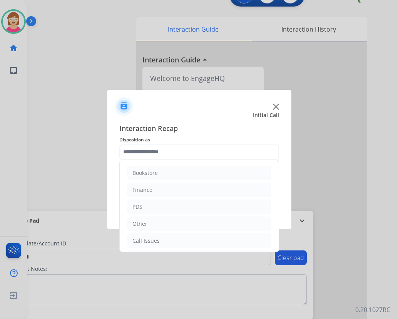
drag, startPoint x: 135, startPoint y: 149, endPoint x: 74, endPoint y: 157, distance: 61.3
click at [74, 157] on div at bounding box center [199, 159] width 398 height 319
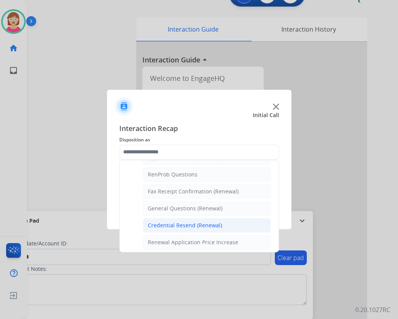
click at [177, 224] on div "Credential Resend (Renewal)" at bounding box center [185, 225] width 74 height 8
type input "**********"
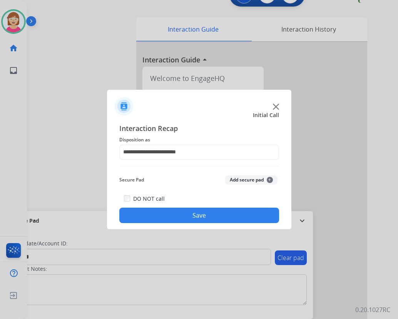
click at [270, 178] on span "+" at bounding box center [270, 180] width 6 height 6
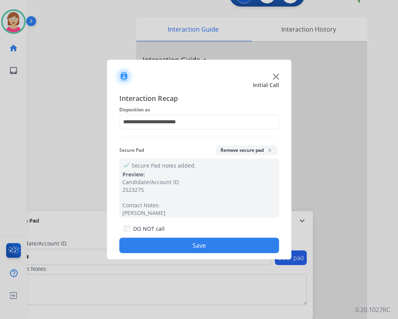
click at [152, 241] on button "Save" at bounding box center [199, 245] width 160 height 15
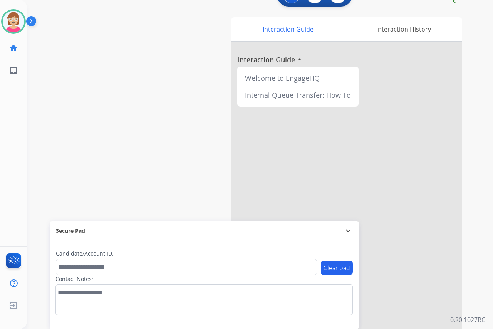
click at [8, 185] on div "[PERSON_NAME] Available Edit Avatar Agent: [PERSON_NAME] Profile: OCX Training …" at bounding box center [13, 164] width 27 height 329
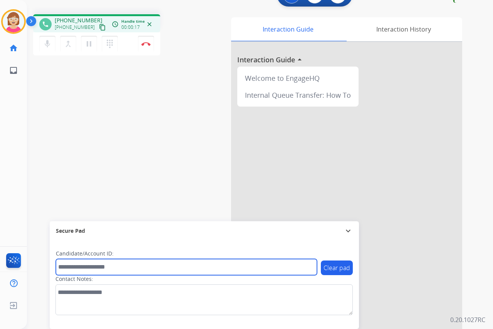
click at [66, 264] on input "text" at bounding box center [186, 267] width 261 height 16
click at [64, 266] on input "text" at bounding box center [186, 267] width 261 height 16
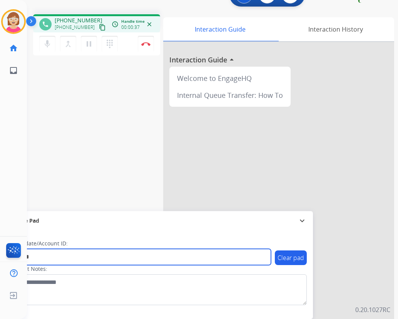
type input "*******"
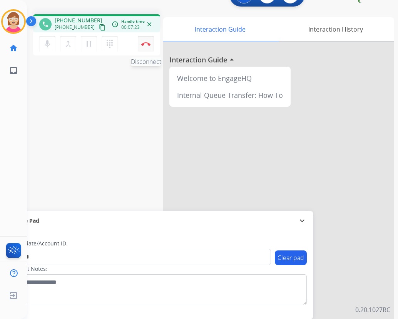
click at [145, 44] on img at bounding box center [145, 44] width 9 height 4
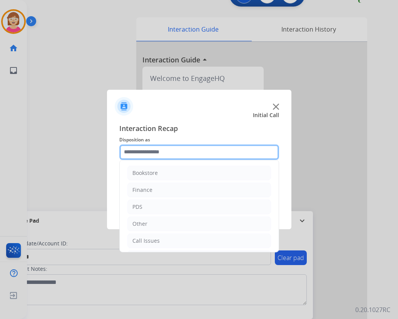
click at [135, 152] on input "text" at bounding box center [199, 151] width 160 height 15
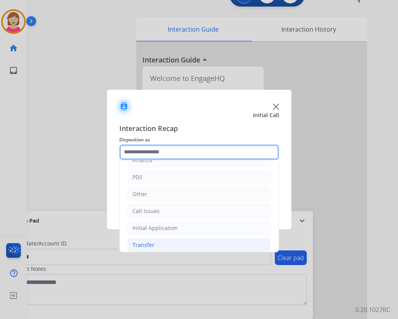
scroll to position [52, 0]
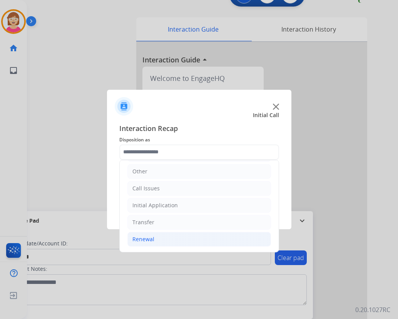
click at [145, 237] on div "Renewal" at bounding box center [143, 239] width 22 height 8
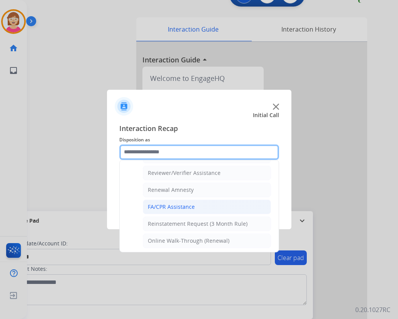
scroll to position [297, 0]
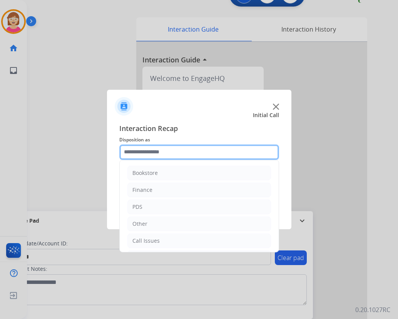
drag, startPoint x: 167, startPoint y: 171, endPoint x: 148, endPoint y: 155, distance: 24.9
click at [148, 155] on input "text" at bounding box center [199, 151] width 160 height 15
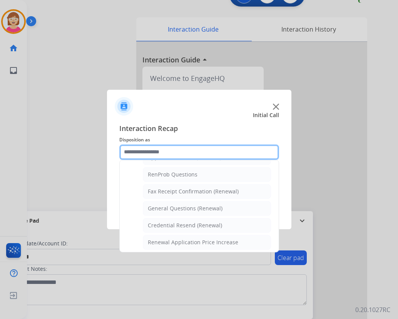
scroll to position [270, 0]
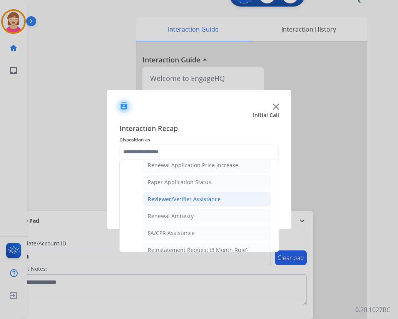
click at [174, 199] on div "Reviewer/Verifier Assistance" at bounding box center [184, 199] width 73 height 8
type input "**********"
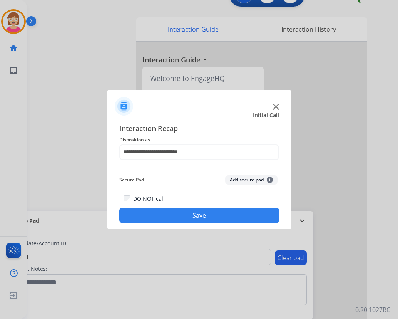
click at [270, 179] on span "+" at bounding box center [270, 180] width 6 height 6
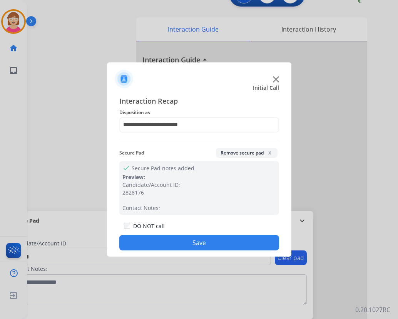
click at [165, 243] on button "Save" at bounding box center [199, 242] width 160 height 15
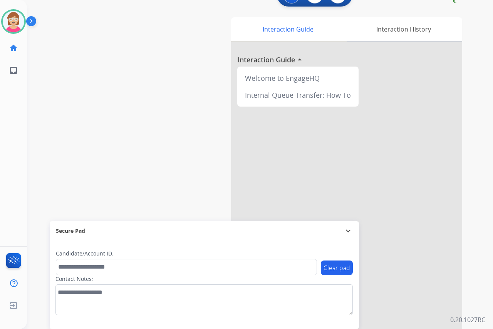
click at [19, 123] on div "[PERSON_NAME] Available Edit Avatar Agent: [PERSON_NAME] Profile: OCX Training …" at bounding box center [13, 164] width 27 height 329
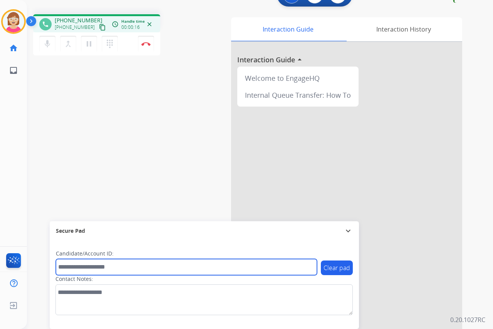
click at [72, 270] on input "text" at bounding box center [186, 267] width 261 height 16
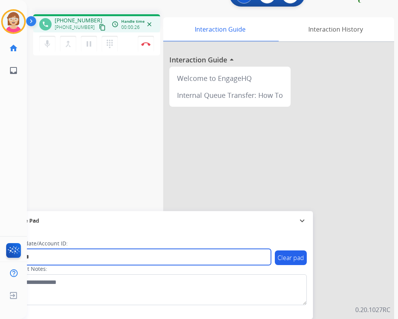
type input "*******"
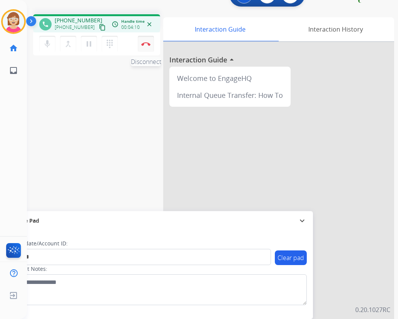
drag, startPoint x: 145, startPoint y: 44, endPoint x: 141, endPoint y: 45, distance: 4.3
click at [141, 45] on img at bounding box center [145, 44] width 9 height 4
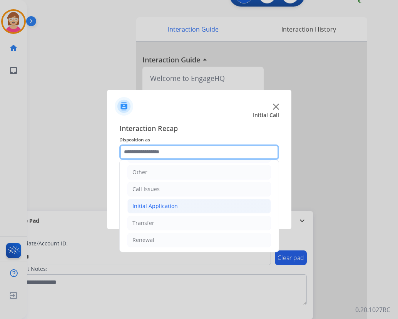
scroll to position [52, 0]
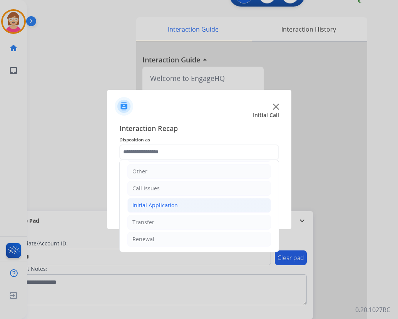
click at [158, 206] on div "Initial Application" at bounding box center [154, 205] width 45 height 8
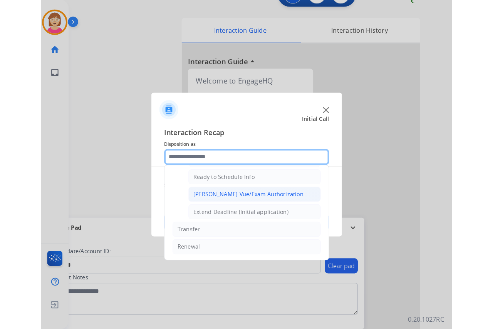
scroll to position [428, 0]
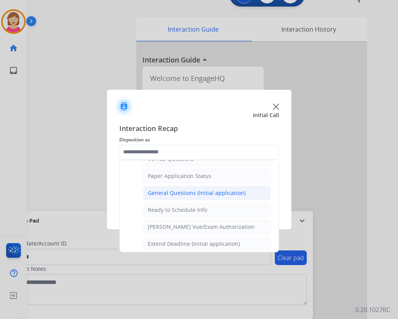
click at [179, 194] on div "General Questions (Initial application)" at bounding box center [197, 193] width 98 height 8
type input "**********"
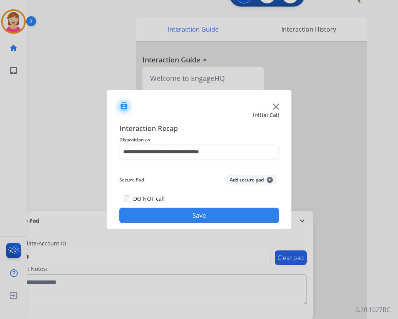
click at [270, 179] on span "+" at bounding box center [270, 180] width 6 height 6
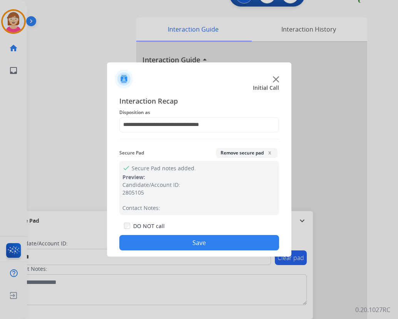
click at [142, 245] on button "Save" at bounding box center [199, 242] width 160 height 15
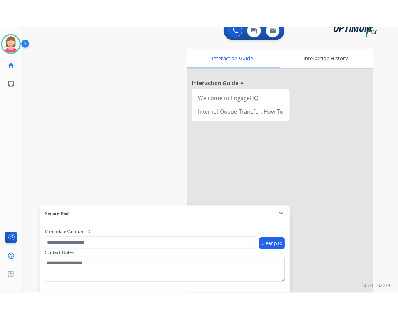
scroll to position [0, 0]
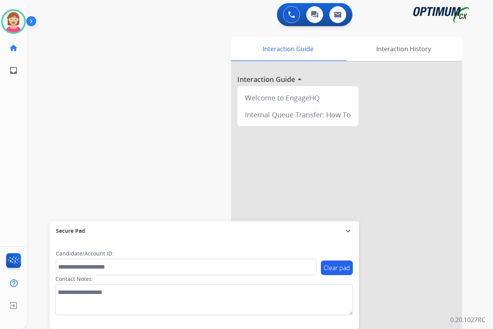
click at [17, 127] on div "[PERSON_NAME] Available Edit Avatar Agent: [PERSON_NAME] Profile: OCX Training …" at bounding box center [13, 164] width 27 height 329
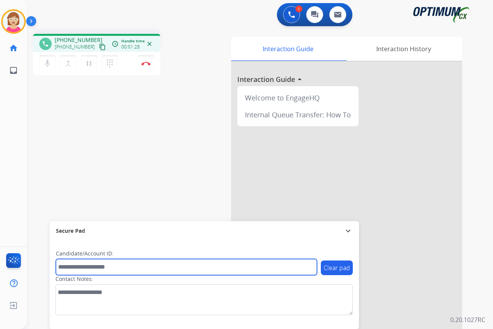
click at [66, 269] on input "text" at bounding box center [186, 267] width 261 height 16
type input "*******"
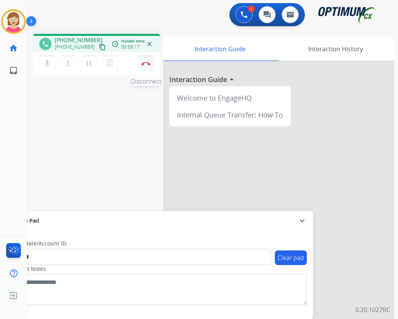
click at [141, 61] on button "Disconnect" at bounding box center [146, 63] width 16 height 16
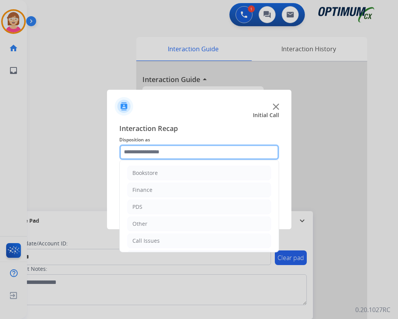
click at [133, 152] on input "text" at bounding box center [199, 151] width 160 height 15
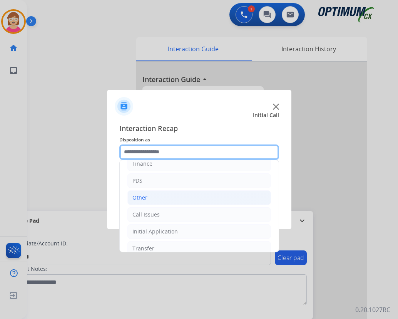
scroll to position [52, 0]
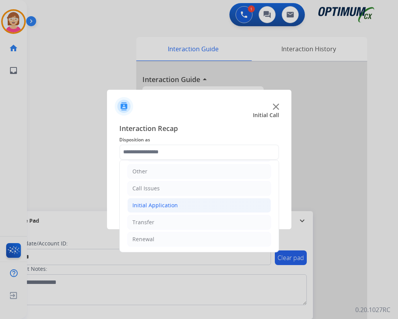
click at [152, 207] on div "Initial Application" at bounding box center [154, 205] width 45 height 8
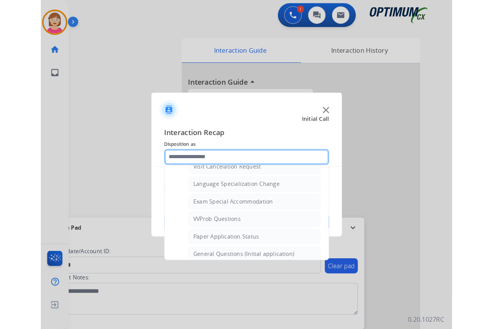
scroll to position [399, 0]
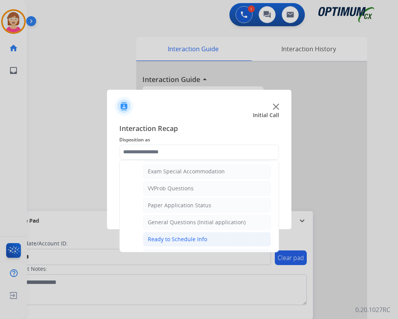
click at [180, 239] on div "Ready to Schedule Info" at bounding box center [177, 239] width 59 height 8
type input "**********"
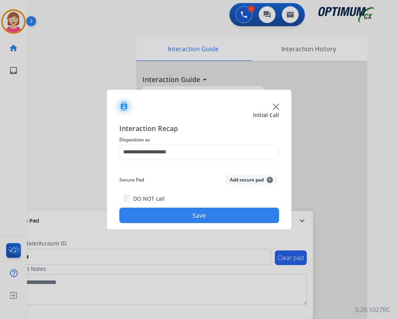
click at [269, 179] on span "+" at bounding box center [270, 180] width 6 height 6
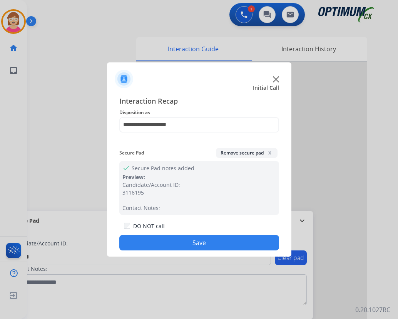
drag, startPoint x: 168, startPoint y: 240, endPoint x: 139, endPoint y: 242, distance: 29.0
click at [139, 242] on button "Save" at bounding box center [199, 242] width 160 height 15
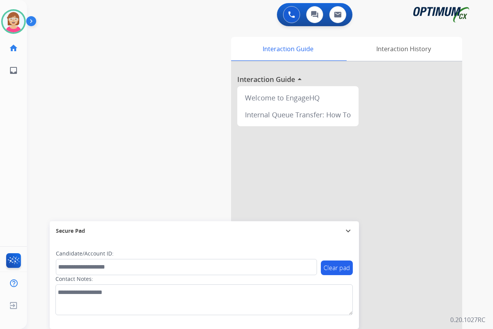
drag, startPoint x: 12, startPoint y: 128, endPoint x: 131, endPoint y: 94, distance: 123.1
click at [131, 94] on div "swap_horiz Break voice bridge close_fullscreen Connect 3-Way Call merge_type Se…" at bounding box center [251, 188] width 448 height 321
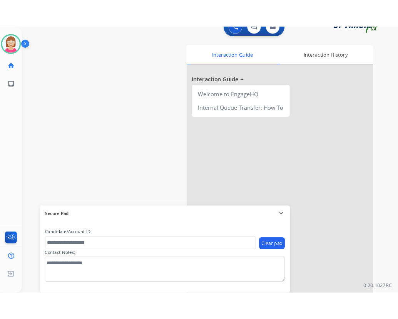
scroll to position [20, 0]
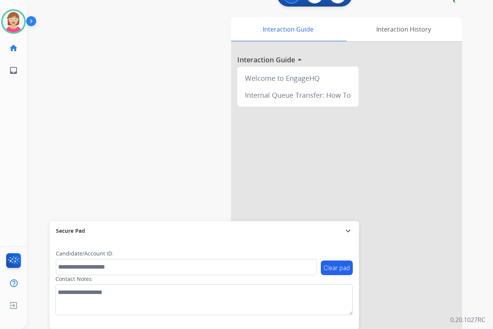
click at [12, 164] on div "[PERSON_NAME] Available Edit Avatar Agent: [PERSON_NAME] Profile: OCX Training …" at bounding box center [13, 164] width 27 height 329
click at [16, 163] on div "[PERSON_NAME] Available Edit Avatar Agent: [PERSON_NAME] Profile: OCX Training …" at bounding box center [13, 164] width 27 height 329
click at [21, 151] on div "[PERSON_NAME] Available Edit Avatar Agent: [PERSON_NAME] Profile: OCX Training …" at bounding box center [13, 164] width 27 height 329
drag, startPoint x: 21, startPoint y: 151, endPoint x: 19, endPoint y: 139, distance: 11.7
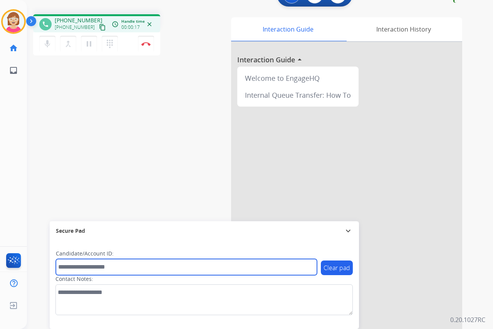
click at [72, 266] on input "text" at bounding box center [186, 267] width 261 height 16
type input "*******"
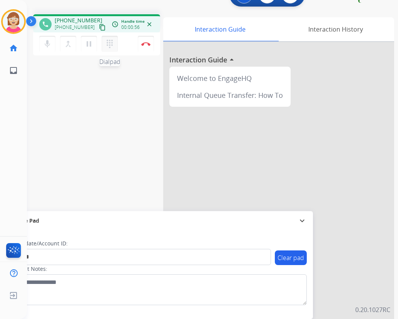
click at [109, 44] on mat-icon "dialpad" at bounding box center [109, 43] width 9 height 9
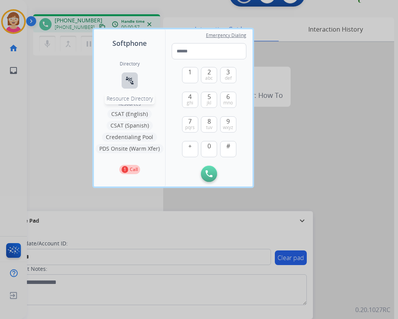
click at [131, 82] on mat-icon "connect_without_contact" at bounding box center [129, 80] width 9 height 9
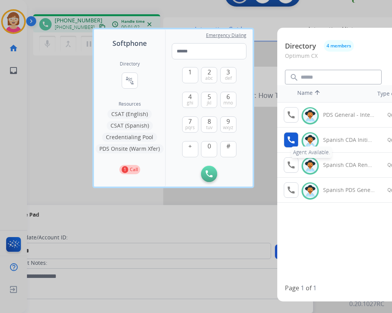
click at [294, 137] on mat-icon "call" at bounding box center [291, 139] width 9 height 9
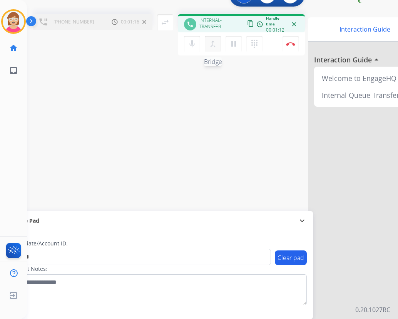
click at [214, 44] on mat-icon "merge_type" at bounding box center [212, 43] width 9 height 9
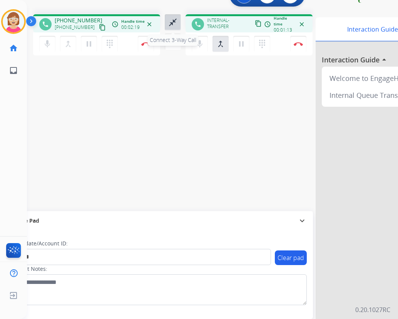
click at [173, 22] on mat-icon "close_fullscreen" at bounding box center [172, 22] width 9 height 9
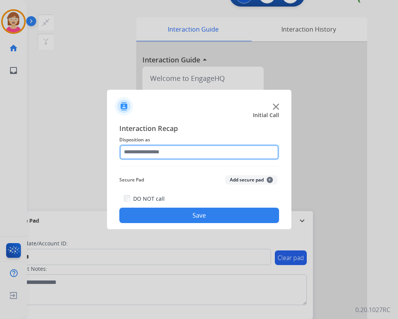
click at [134, 153] on input "text" at bounding box center [199, 151] width 160 height 15
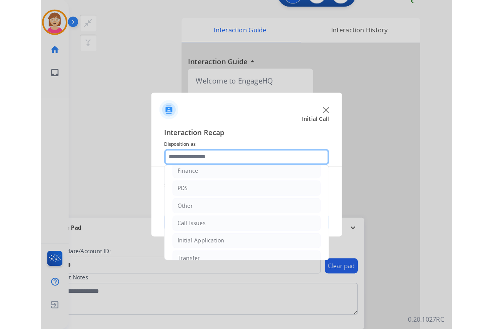
scroll to position [52, 0]
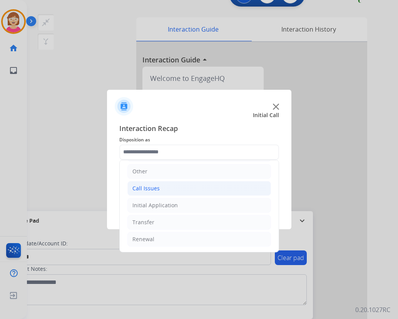
click at [151, 188] on div "Call Issues" at bounding box center [145, 188] width 27 height 8
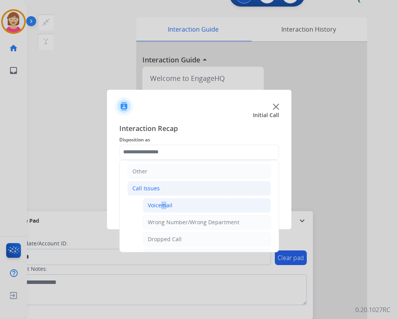
drag, startPoint x: 151, startPoint y: 188, endPoint x: 159, endPoint y: 204, distance: 18.4
click at [159, 204] on div "Voicemail" at bounding box center [160, 205] width 25 height 8
type input "*********"
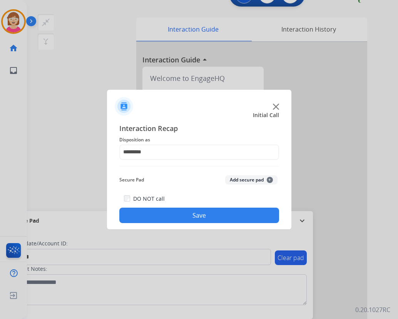
click at [270, 180] on span "+" at bounding box center [270, 180] width 6 height 6
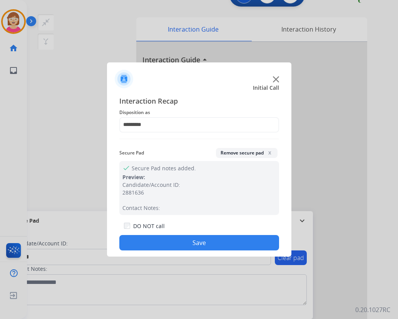
click at [163, 240] on button "Save" at bounding box center [199, 242] width 160 height 15
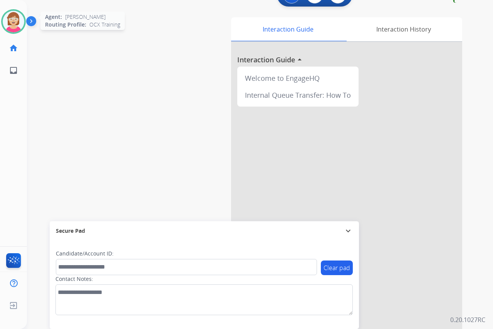
click at [17, 17] on img at bounding box center [14, 22] width 22 height 22
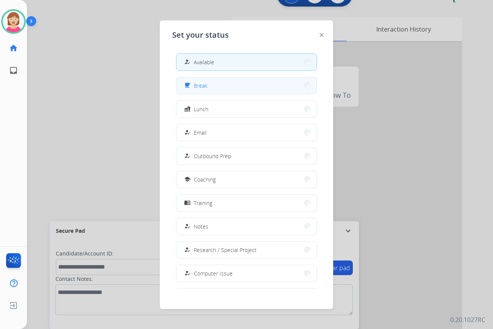
drag, startPoint x: 206, startPoint y: 87, endPoint x: 193, endPoint y: 86, distance: 12.7
click at [193, 86] on div "free_breakfast" at bounding box center [188, 85] width 11 height 9
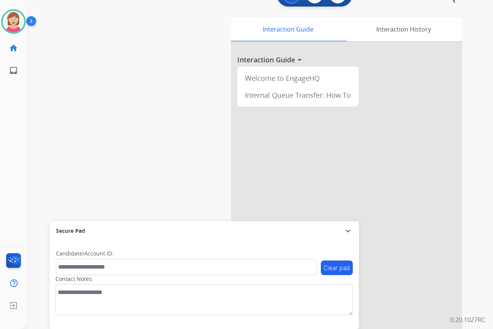
scroll to position [0, 0]
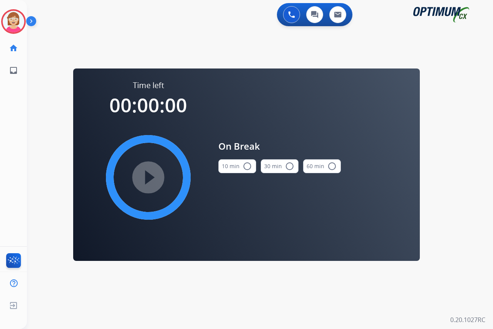
click at [249, 167] on mat-icon "radio_button_unchecked" at bounding box center [247, 166] width 9 height 9
click at [149, 178] on mat-icon "play_circle_filled" at bounding box center [148, 177] width 9 height 9
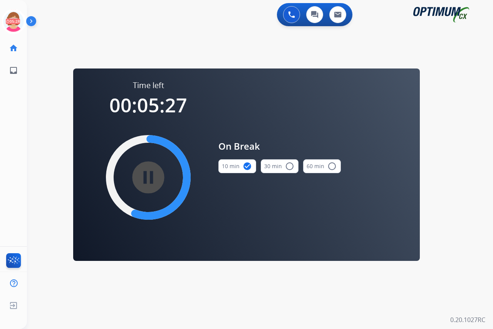
click at [14, 183] on div "[PERSON_NAME] Break Edit Avatar 05:28 Agent: [PERSON_NAME] Profile: OCX Trainin…" at bounding box center [13, 164] width 27 height 329
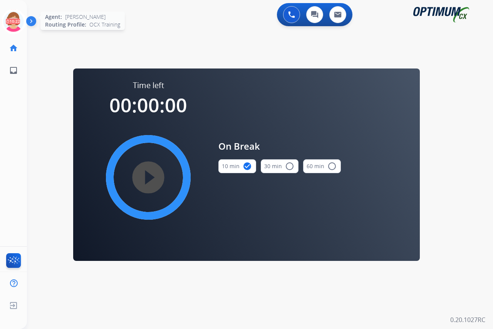
click at [14, 17] on icon at bounding box center [13, 21] width 25 height 25
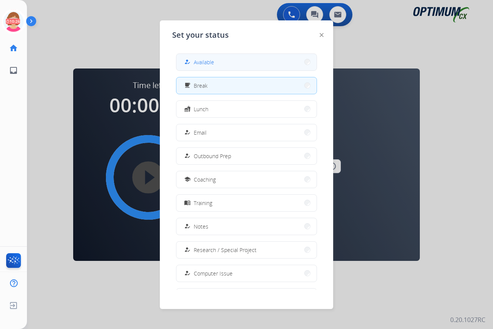
click at [206, 61] on span "Available" at bounding box center [204, 62] width 20 height 8
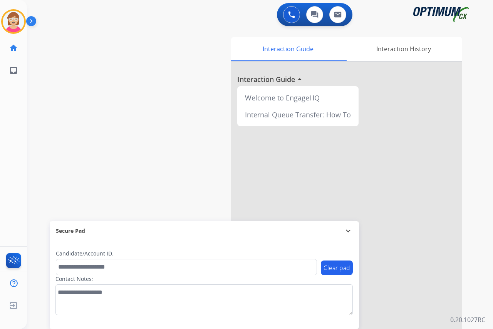
click at [15, 115] on div "[PERSON_NAME] Available Edit Avatar Agent: [PERSON_NAME] Profile: OCX Training …" at bounding box center [13, 164] width 27 height 329
click at [164, 92] on div "swap_horiz Break voice bridge close_fullscreen Connect 3-Way Call merge_type Se…" at bounding box center [251, 188] width 448 height 321
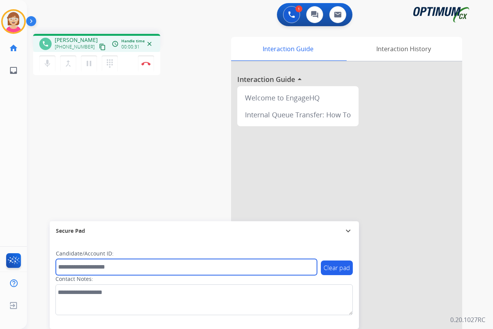
click at [69, 265] on input "text" at bounding box center [186, 267] width 261 height 16
type input "*********"
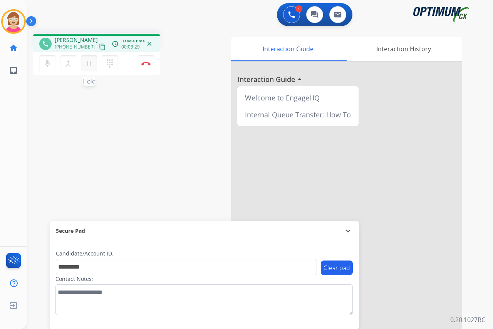
click at [89, 64] on mat-icon "pause" at bounding box center [88, 63] width 9 height 9
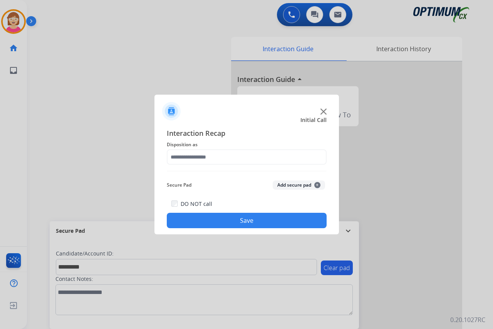
click at [14, 139] on div at bounding box center [246, 164] width 493 height 329
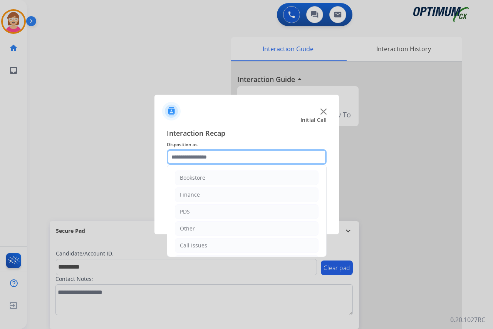
click at [194, 158] on input "text" at bounding box center [247, 156] width 160 height 15
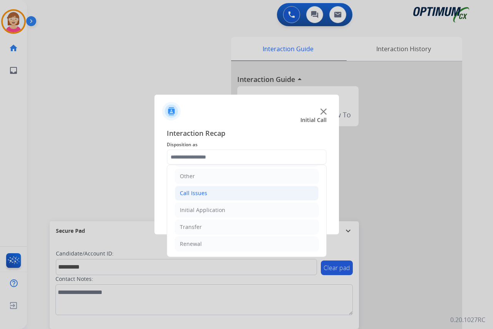
click at [192, 190] on div "Call Issues" at bounding box center [193, 193] width 27 height 8
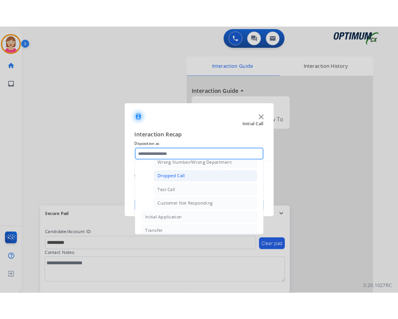
scroll to position [99, 0]
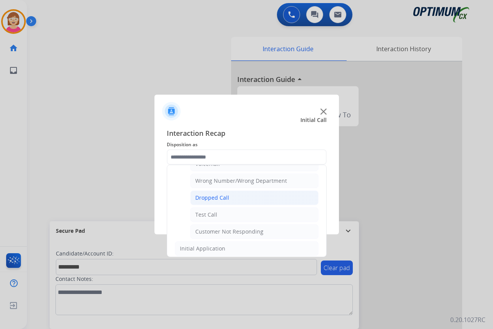
click at [212, 198] on div "Dropped Call" at bounding box center [212, 198] width 34 height 8
type input "**********"
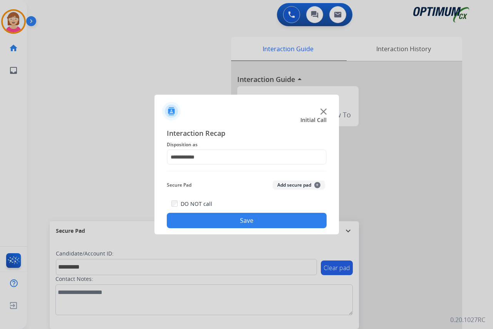
click at [316, 185] on span "+" at bounding box center [317, 185] width 6 height 6
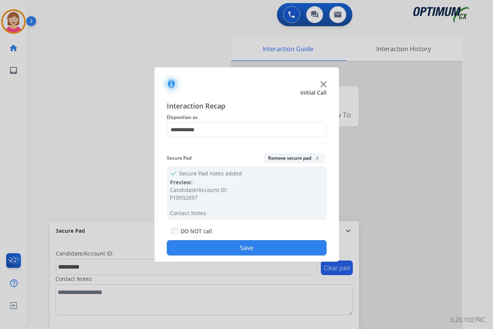
click at [197, 247] on button "Save" at bounding box center [247, 247] width 160 height 15
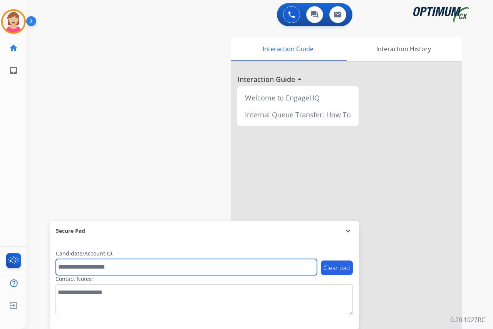
click at [63, 268] on input "text" at bounding box center [186, 267] width 261 height 16
click at [60, 267] on input "text" at bounding box center [186, 267] width 261 height 16
type input "*"
type input "*********"
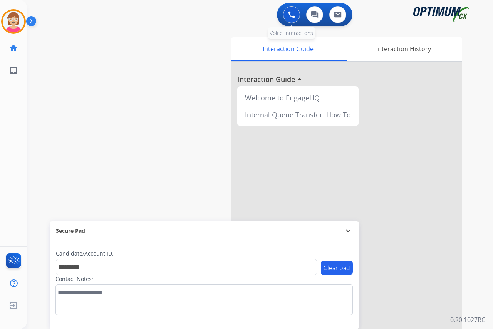
click at [291, 16] on img at bounding box center [291, 14] width 7 height 7
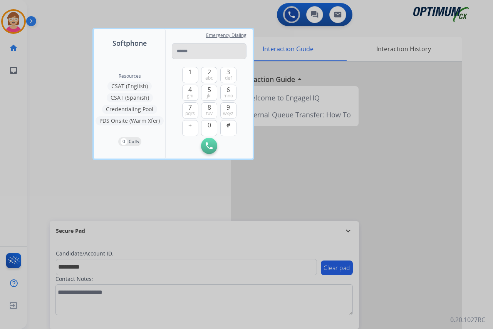
click at [183, 50] on input "tel" at bounding box center [209, 51] width 75 height 16
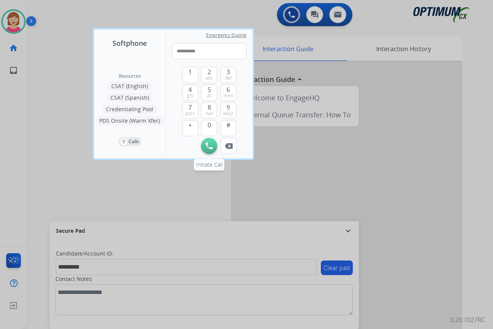
type input "**********"
click at [208, 145] on img at bounding box center [209, 145] width 7 height 7
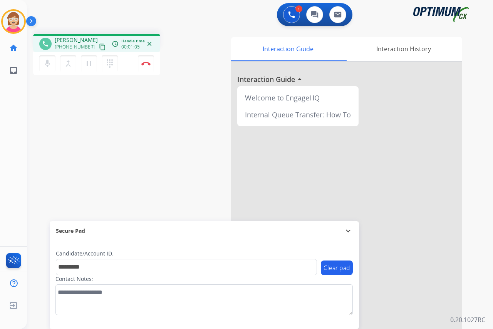
click at [17, 111] on div "[PERSON_NAME] Edit Avatar Agent: [PERSON_NAME] Profile: OCX Training home Home …" at bounding box center [13, 164] width 27 height 329
click at [109, 62] on mat-icon "dialpad" at bounding box center [109, 63] width 9 height 9
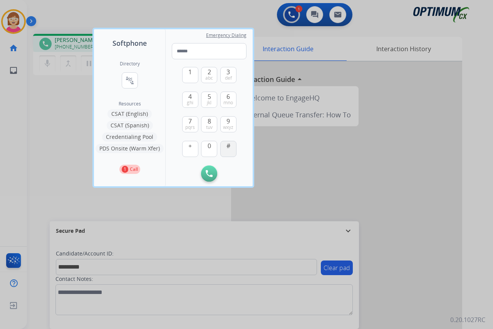
click at [230, 149] on span "#" at bounding box center [228, 145] width 4 height 9
type input "*"
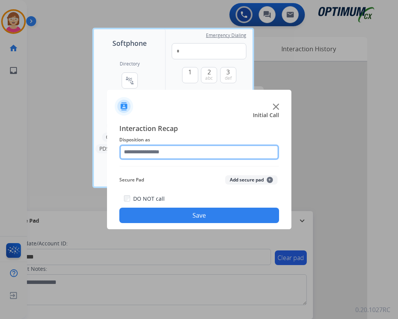
click at [134, 151] on input "text" at bounding box center [199, 151] width 160 height 15
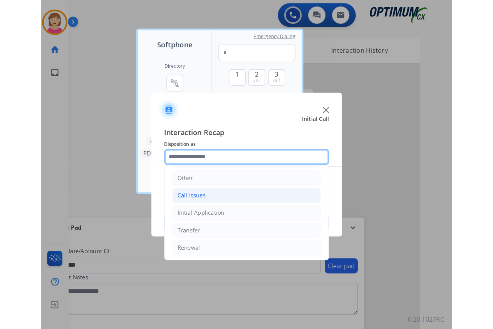
scroll to position [52, 0]
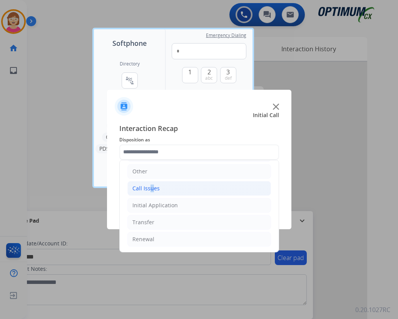
click at [148, 190] on div "Call Issues" at bounding box center [145, 188] width 27 height 8
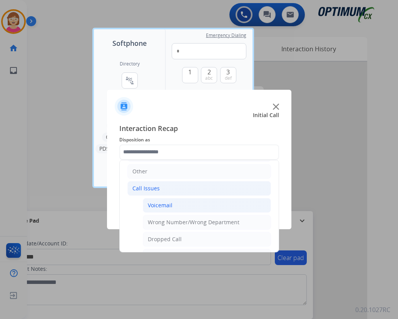
click at [158, 203] on div "Voicemail" at bounding box center [160, 205] width 25 height 8
type input "*********"
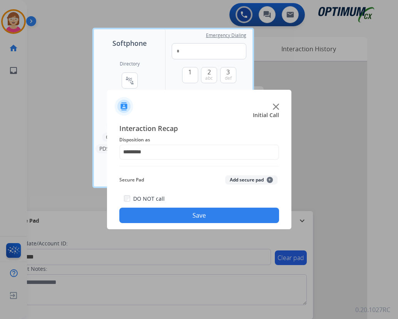
click at [270, 179] on span "+" at bounding box center [270, 180] width 6 height 6
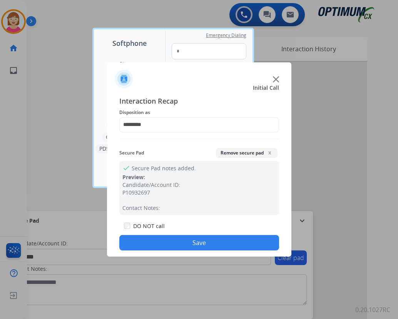
click at [168, 241] on button "Save" at bounding box center [199, 242] width 160 height 15
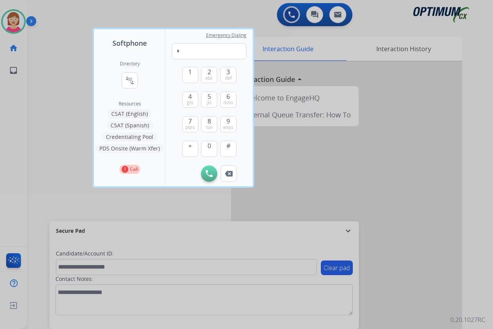
click at [49, 150] on div at bounding box center [246, 164] width 493 height 329
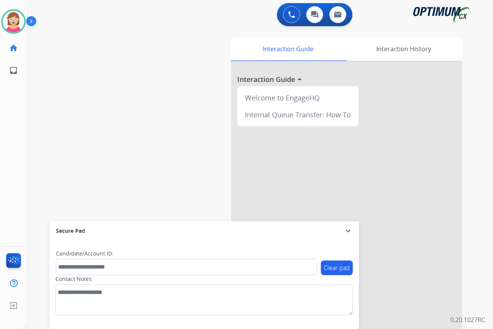
click at [3, 117] on div "[PERSON_NAME] Available Edit Avatar Agent: [PERSON_NAME] Profile: OCX Training …" at bounding box center [13, 164] width 27 height 329
drag, startPoint x: 3, startPoint y: 117, endPoint x: 287, endPoint y: 17, distance: 300.8
click at [287, 17] on button at bounding box center [291, 14] width 17 height 17
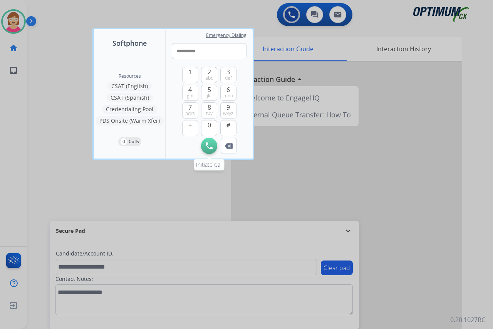
type input "**********"
click at [209, 144] on img at bounding box center [209, 145] width 7 height 7
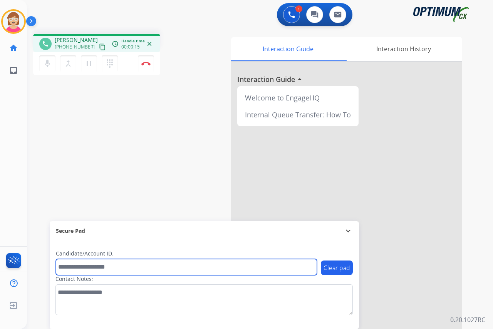
drag, startPoint x: 58, startPoint y: 267, endPoint x: 71, endPoint y: 250, distance: 21.4
click at [59, 265] on input "text" at bounding box center [186, 267] width 261 height 16
paste input "*********"
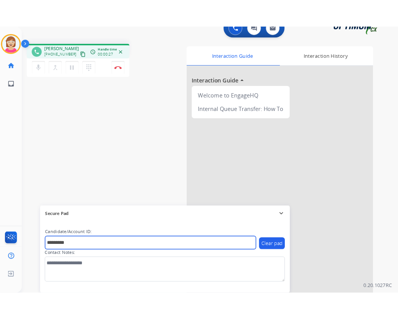
scroll to position [20, 0]
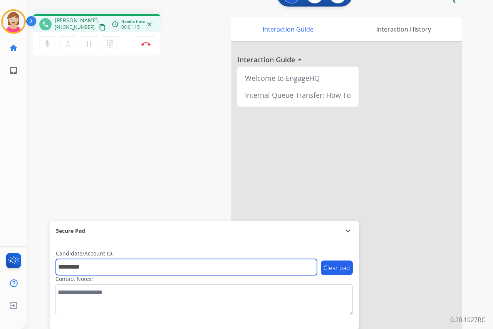
type input "*********"
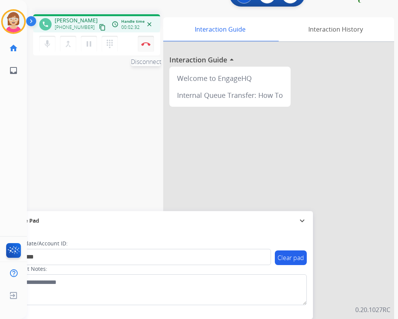
click at [145, 42] on img at bounding box center [145, 44] width 9 height 4
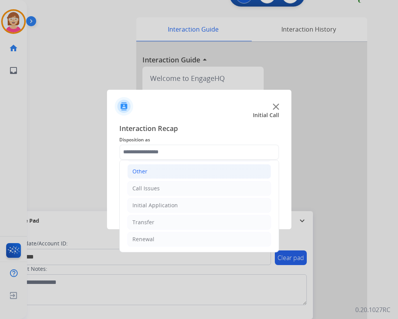
scroll to position [14, 0]
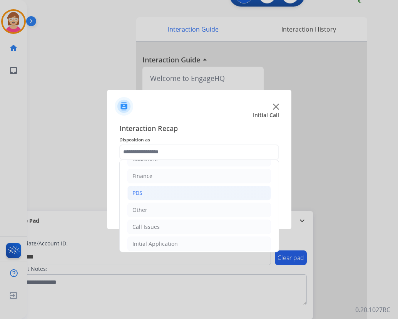
click at [146, 196] on li "PDS" at bounding box center [199, 193] width 144 height 15
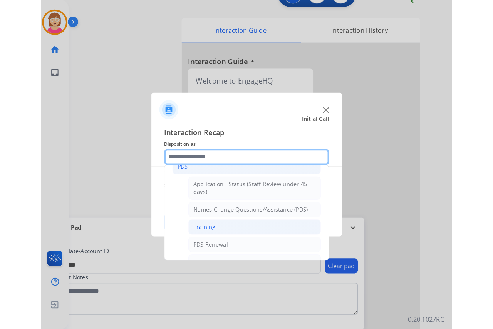
scroll to position [91, 0]
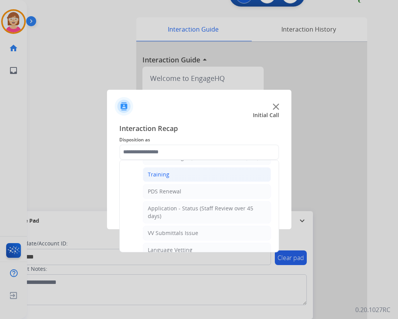
click at [156, 174] on div "Training" at bounding box center [159, 175] width 22 height 8
type input "********"
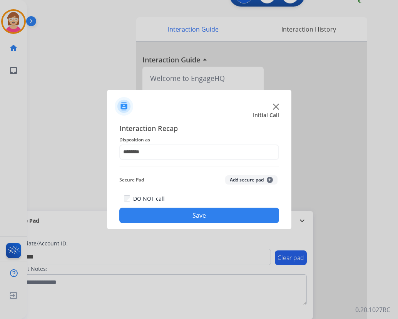
click at [268, 180] on span "+" at bounding box center [270, 180] width 6 height 6
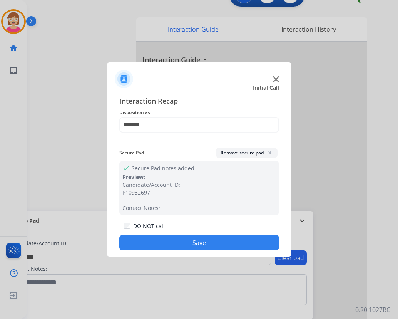
click at [145, 243] on button "Save" at bounding box center [199, 242] width 160 height 15
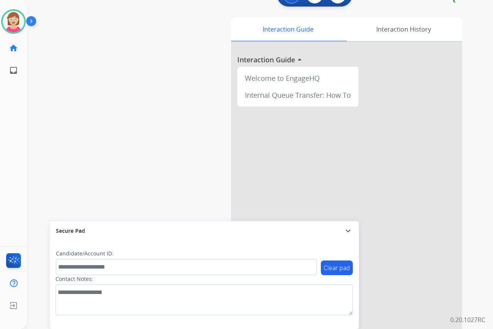
click at [18, 149] on div "[PERSON_NAME] Available Edit Avatar Agent: [PERSON_NAME] Profile: OCX Training …" at bounding box center [13, 164] width 27 height 329
click at [15, 17] on img at bounding box center [14, 22] width 22 height 22
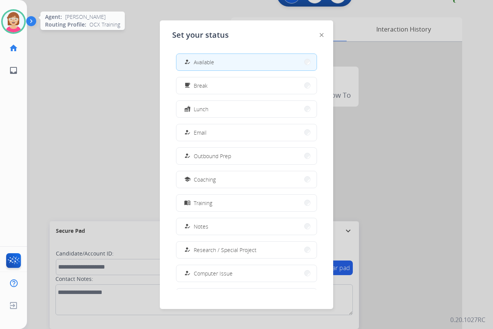
click at [10, 15] on img at bounding box center [14, 22] width 22 height 22
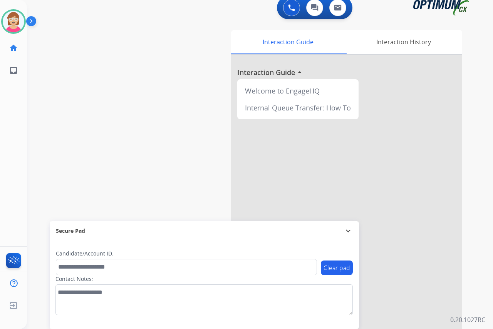
scroll to position [0, 0]
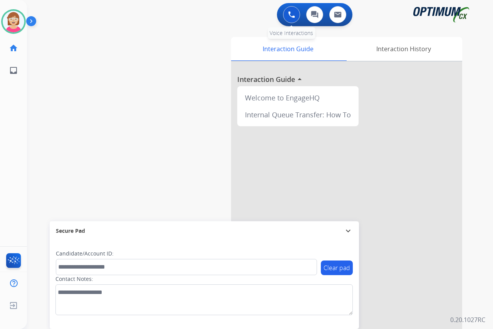
click at [291, 14] on img at bounding box center [291, 14] width 7 height 7
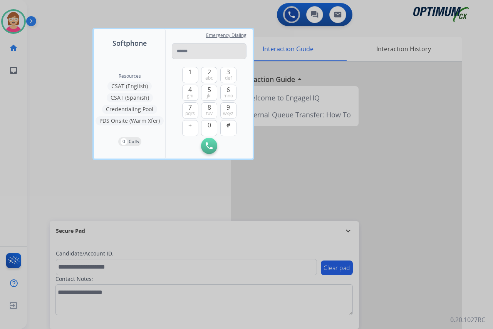
click at [190, 49] on input "tel" at bounding box center [209, 51] width 75 height 16
type input "**********"
click at [208, 146] on img at bounding box center [209, 145] width 7 height 7
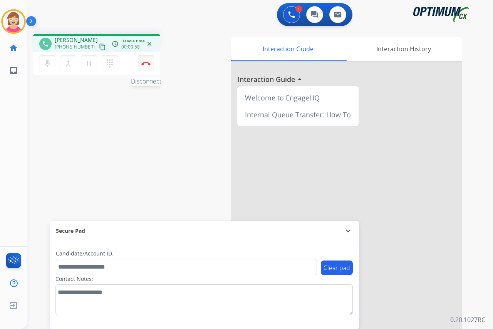
click at [146, 62] on img at bounding box center [145, 64] width 9 height 4
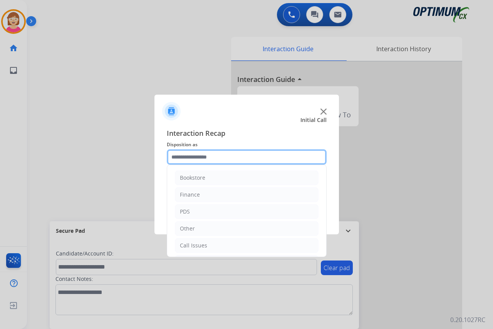
click at [184, 157] on input "text" at bounding box center [247, 156] width 160 height 15
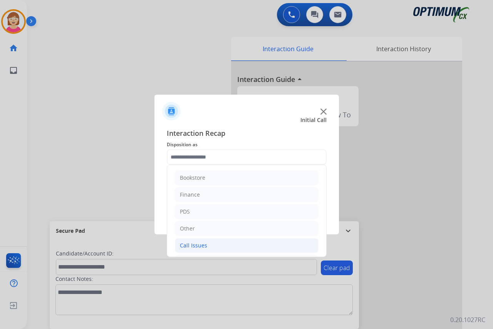
click at [208, 246] on li "Call Issues" at bounding box center [247, 245] width 144 height 15
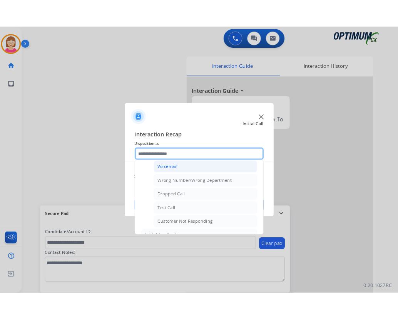
scroll to position [77, 0]
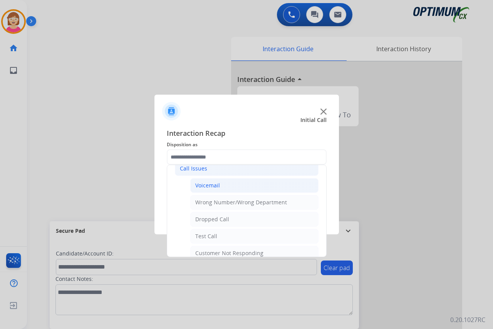
click at [216, 184] on div "Voicemail" at bounding box center [207, 186] width 25 height 8
type input "*********"
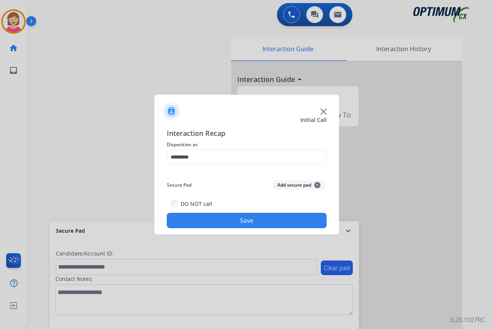
click at [317, 185] on span "+" at bounding box center [317, 185] width 6 height 6
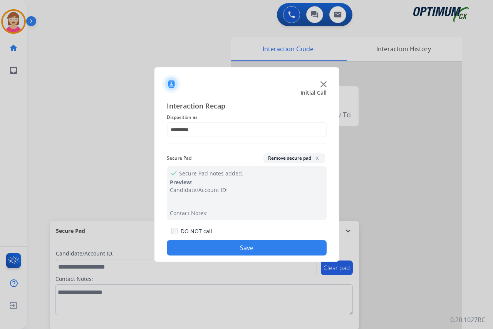
click at [198, 247] on button "Save" at bounding box center [247, 247] width 160 height 15
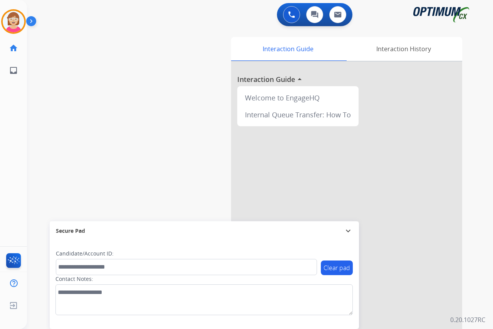
click at [14, 133] on div "[PERSON_NAME] AfterCallWork Edit Avatar Agent: [PERSON_NAME] Profile: OCX Train…" at bounding box center [13, 164] width 27 height 329
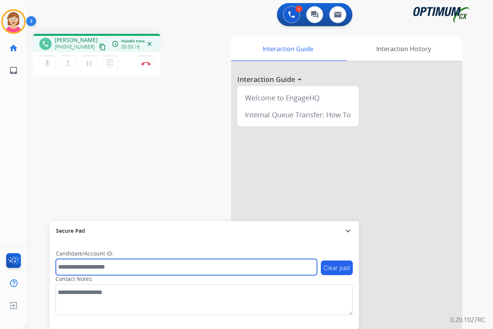
click at [64, 267] on input "text" at bounding box center [186, 267] width 261 height 16
type input "*******"
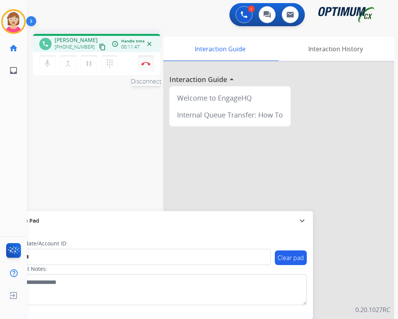
click at [146, 63] on img at bounding box center [145, 64] width 9 height 4
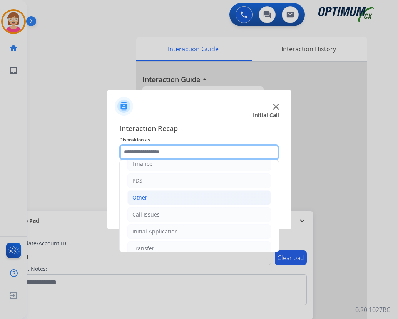
scroll to position [52, 0]
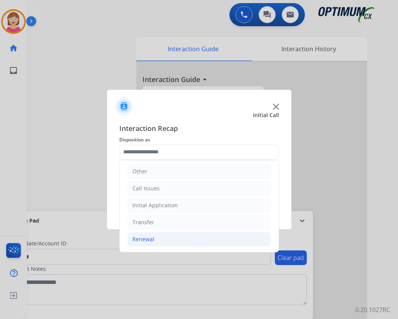
click at [146, 240] on div "Renewal" at bounding box center [143, 239] width 22 height 8
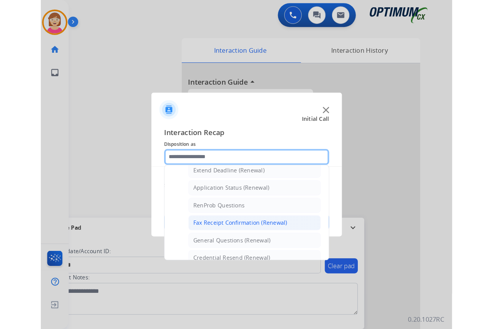
scroll to position [206, 0]
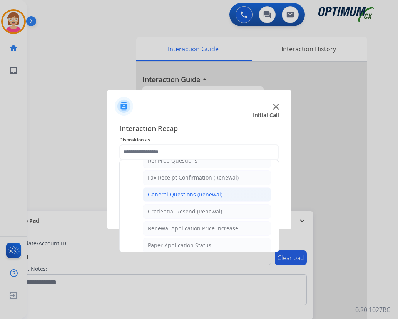
click at [172, 195] on div "General Questions (Renewal)" at bounding box center [185, 195] width 75 height 8
type input "**********"
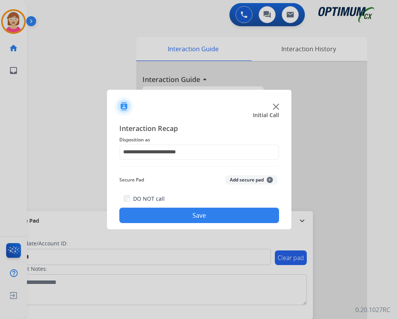
click at [269, 178] on span "+" at bounding box center [270, 180] width 6 height 6
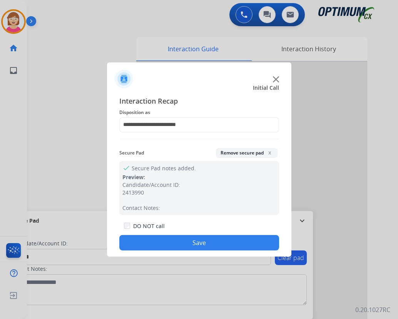
click at [164, 239] on button "Save" at bounding box center [199, 242] width 160 height 15
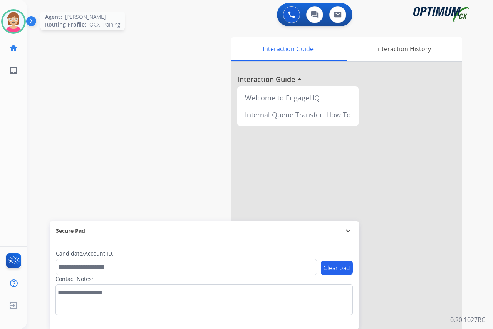
drag, startPoint x: 15, startPoint y: 21, endPoint x: 11, endPoint y: 19, distance: 4.7
click at [11, 19] on img at bounding box center [14, 22] width 22 height 22
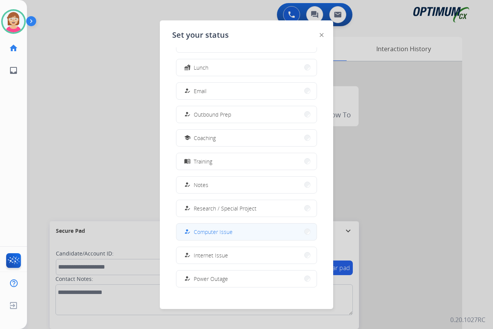
scroll to position [73, 0]
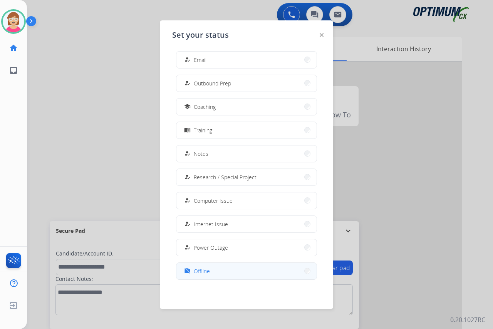
click at [197, 268] on span "Offline" at bounding box center [202, 271] width 16 height 8
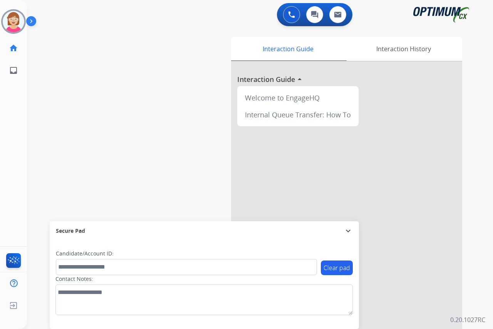
click at [14, 180] on div "[PERSON_NAME] Offline Edit Avatar Agent: [PERSON_NAME] Profile: OCX Training ho…" at bounding box center [13, 164] width 27 height 329
click at [11, 182] on div "[PERSON_NAME] Offline Edit Avatar Agent: [PERSON_NAME] Profile: OCX Training ho…" at bounding box center [13, 164] width 27 height 329
click at [50, 305] on span "Log out" at bounding box center [51, 306] width 18 height 7
